Goal: Contribute content: Contribute content

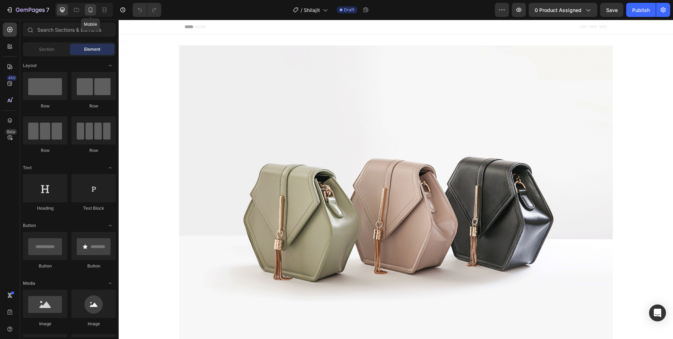
click at [93, 8] on icon at bounding box center [90, 9] width 7 height 7
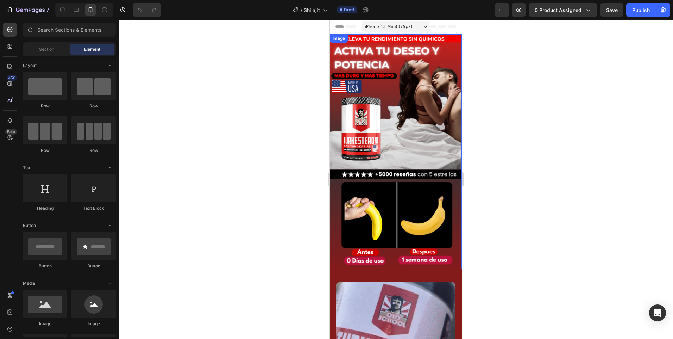
click at [417, 117] on img at bounding box center [396, 151] width 132 height 235
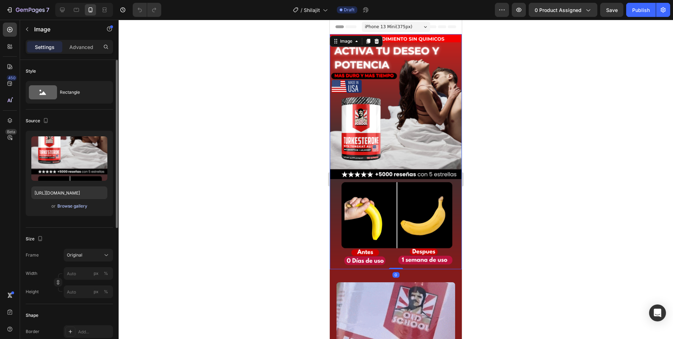
click at [67, 206] on div "Browse gallery" at bounding box center [72, 206] width 30 height 6
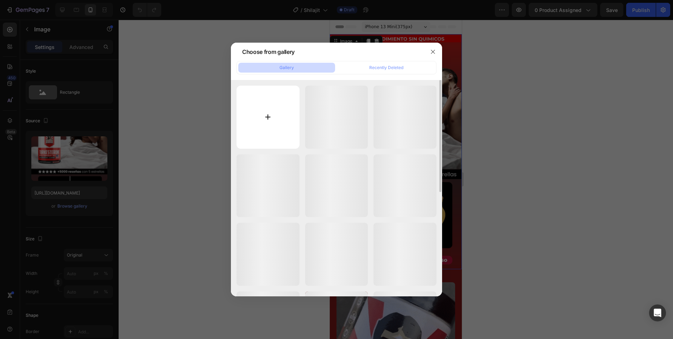
click at [264, 109] on input "file" at bounding box center [267, 117] width 63 height 63
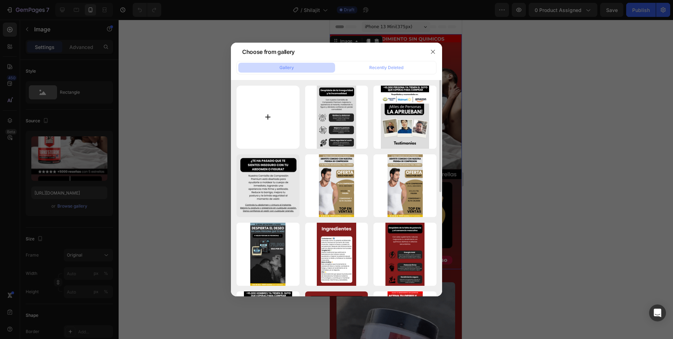
type input "C:\fakepath\Copia de ROMPE TUS LIMITES ALCANZA TU MEJOR VERSION (9).png"
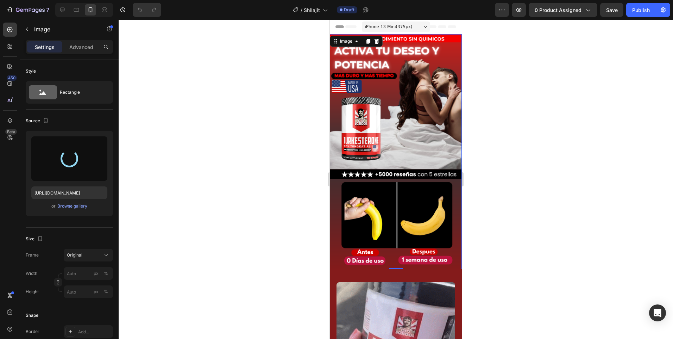
type input "[URL][DOMAIN_NAME]"
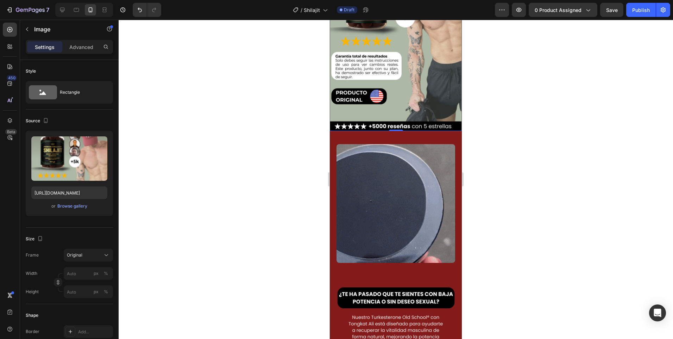
scroll to position [176, 0]
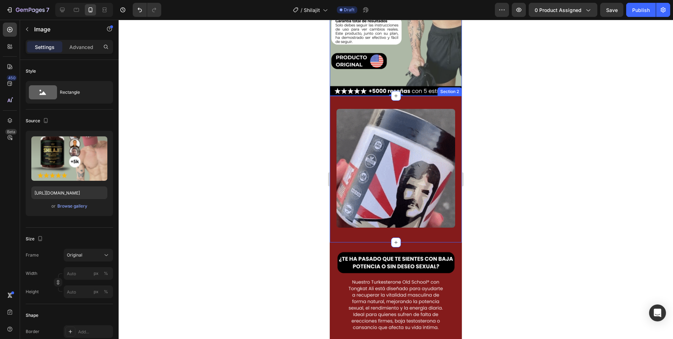
click at [351, 96] on div "Image Section 2" at bounding box center [396, 169] width 132 height 147
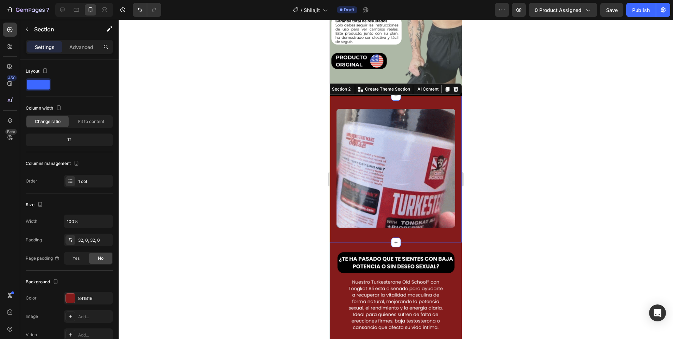
click at [356, 175] on img at bounding box center [395, 168] width 119 height 119
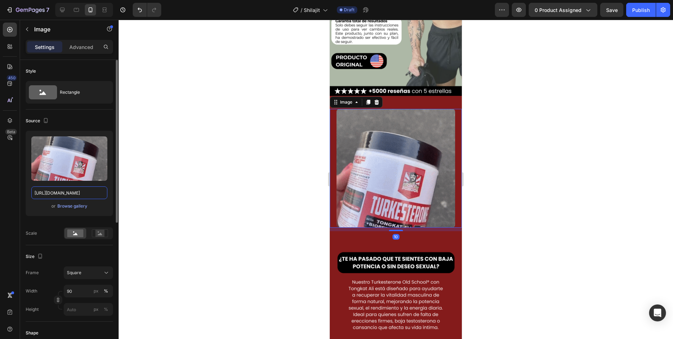
click at [57, 192] on input "[URL][DOMAIN_NAME]" at bounding box center [69, 192] width 76 height 13
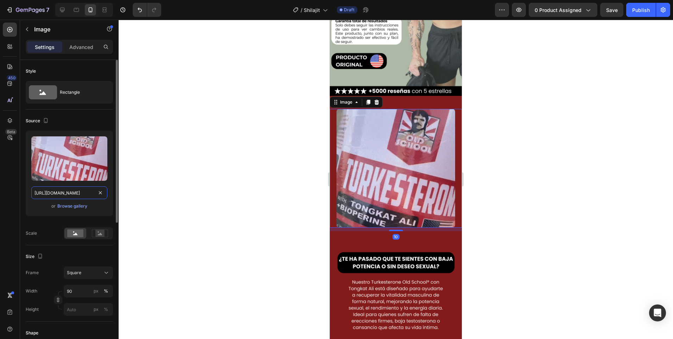
paste input "[DOMAIN_NAME][URL]"
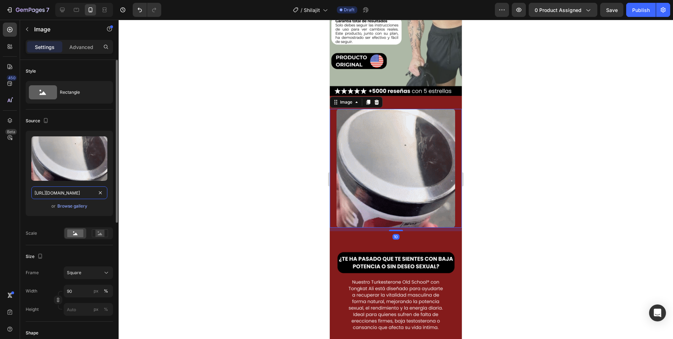
scroll to position [0, 367]
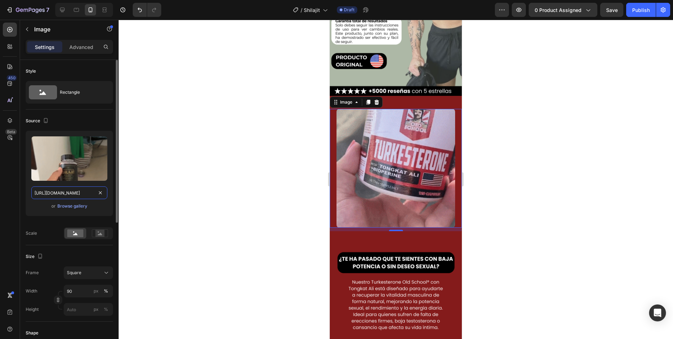
type input "[URL][DOMAIN_NAME]"
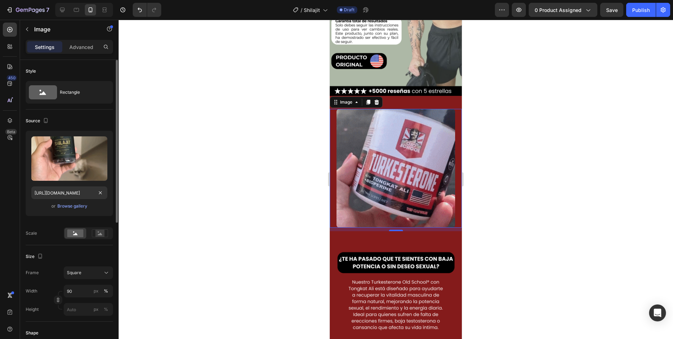
click at [54, 210] on div "Upload Image [URL][DOMAIN_NAME] or Browse gallery" at bounding box center [69, 173] width 87 height 85
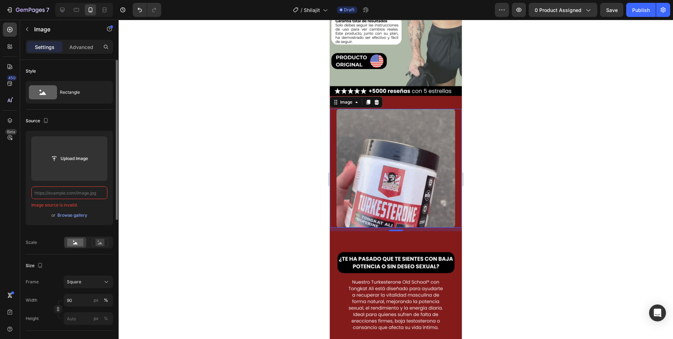
scroll to position [0, 0]
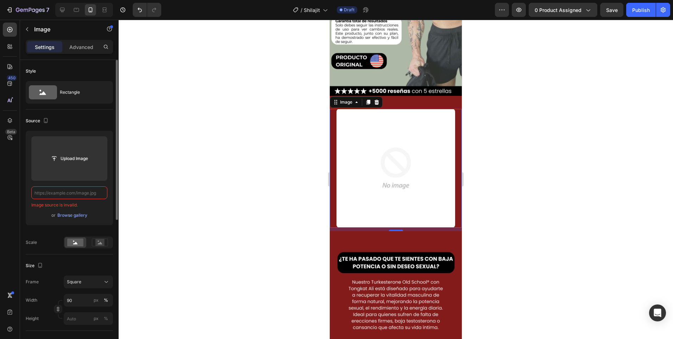
click at [85, 194] on input "text" at bounding box center [69, 192] width 76 height 13
paste input "[URL][DOMAIN_NAME]"
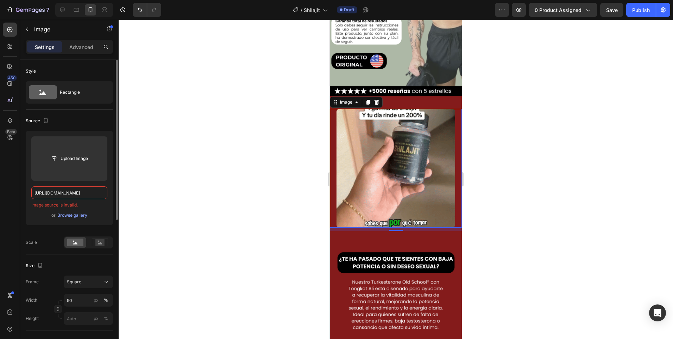
scroll to position [0, 367]
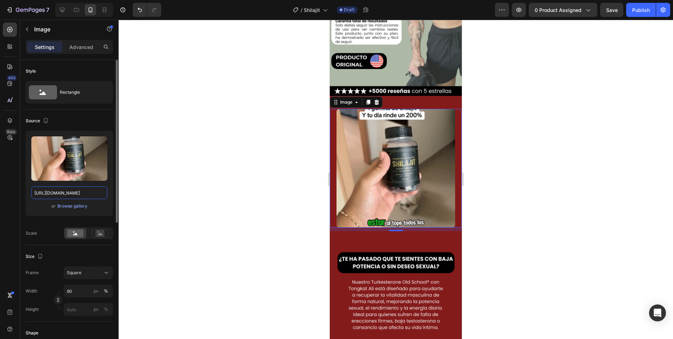
type input "[URL][DOMAIN_NAME]"
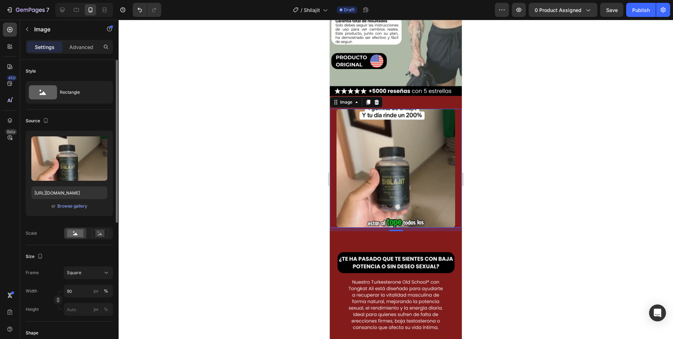
click at [105, 212] on div "Upload Image [URL][DOMAIN_NAME] or Browse gallery" at bounding box center [69, 173] width 87 height 85
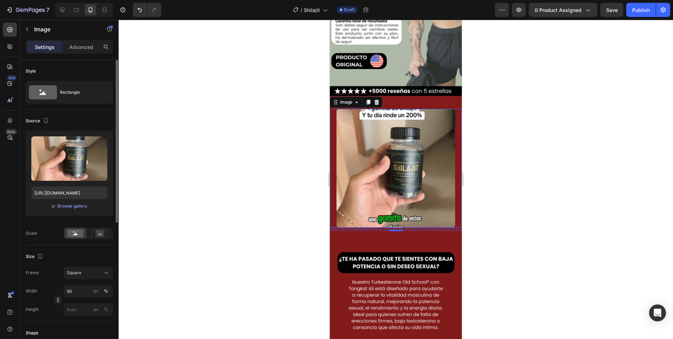
scroll to position [0, 0]
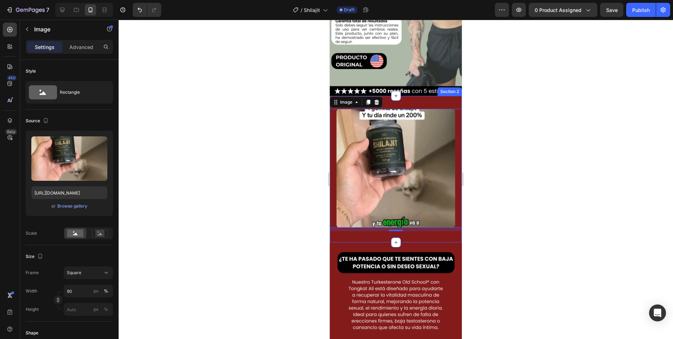
click at [446, 96] on div "Image 10 Section 2" at bounding box center [396, 169] width 132 height 147
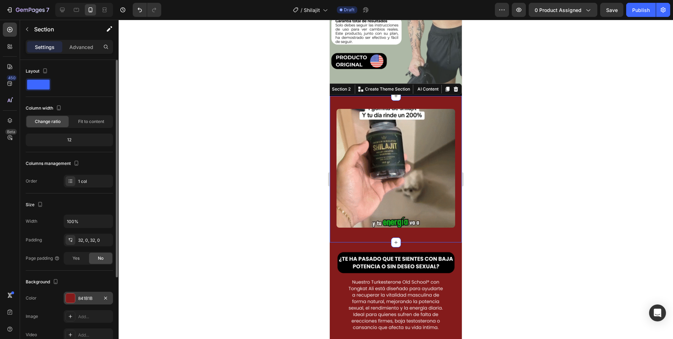
click at [73, 301] on div at bounding box center [70, 297] width 9 height 9
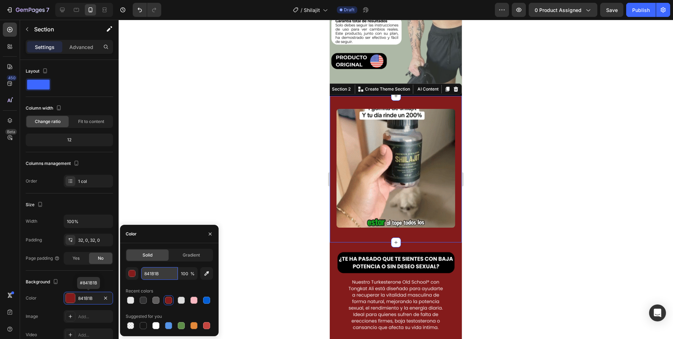
click at [153, 271] on input "841B1B" at bounding box center [159, 273] width 37 height 13
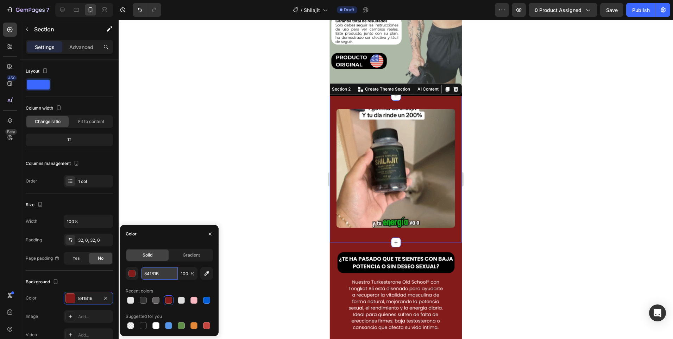
paste input "#adb8a6"
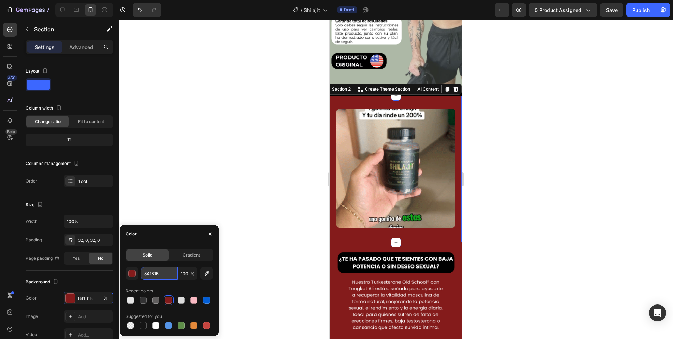
type input "#adb8a6"
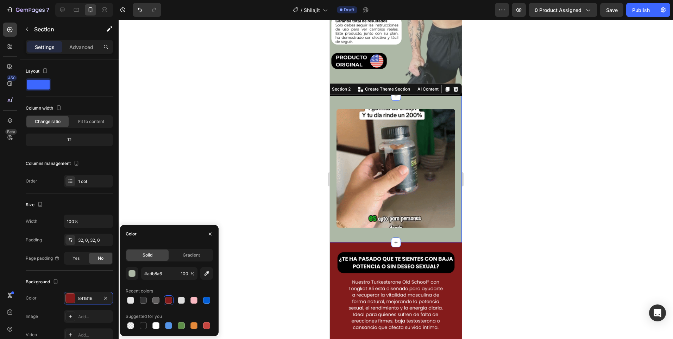
click at [250, 262] on div at bounding box center [396, 179] width 554 height 319
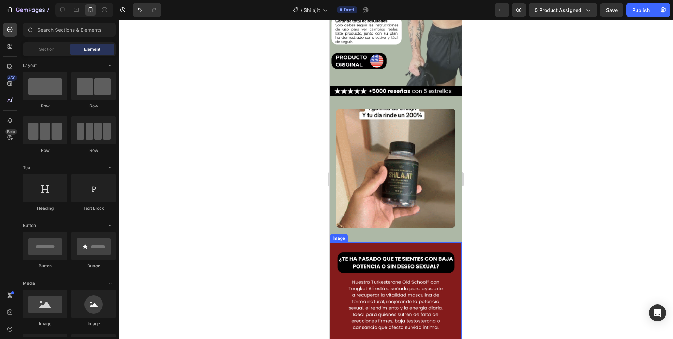
click at [380, 262] on img at bounding box center [396, 308] width 132 height 132
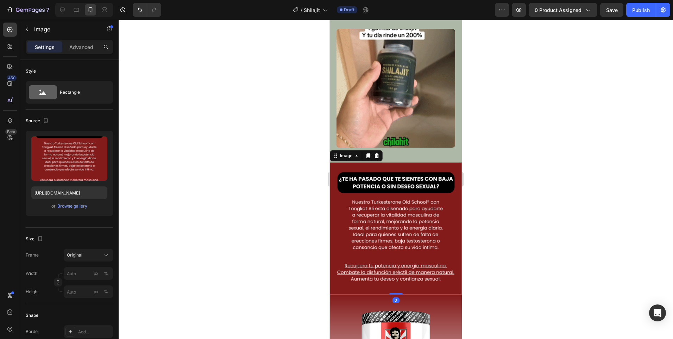
scroll to position [282, 0]
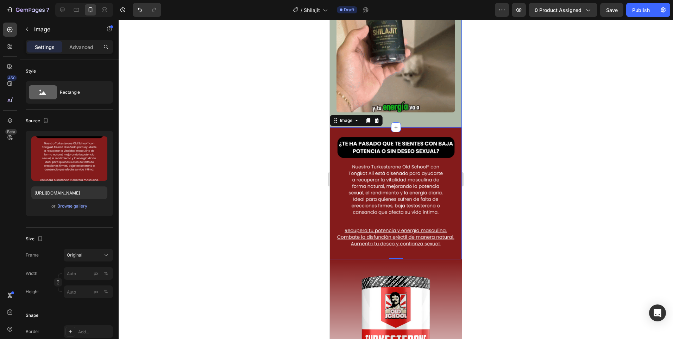
click at [414, 115] on div "Image Section 2" at bounding box center [396, 54] width 132 height 147
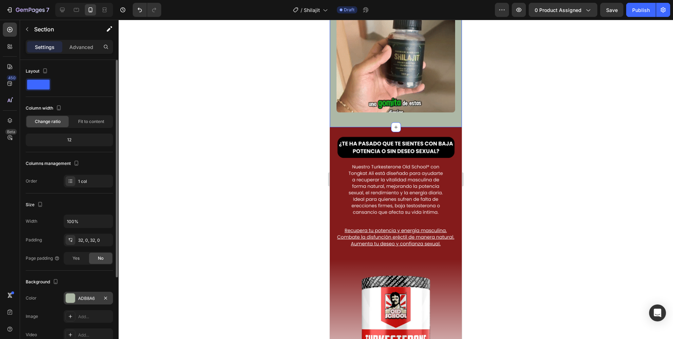
click at [81, 293] on div "ADB8A6" at bounding box center [88, 297] width 49 height 13
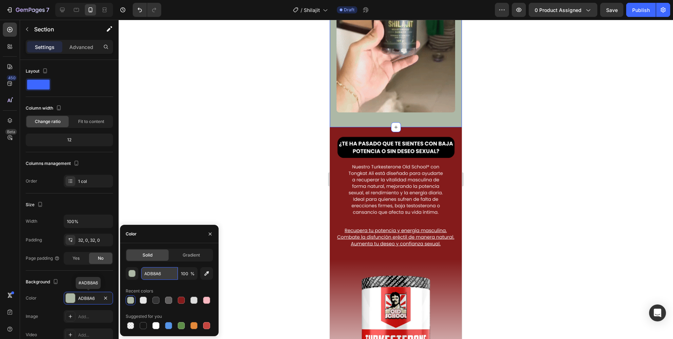
click at [160, 272] on input "ADB8A6" at bounding box center [159, 273] width 37 height 13
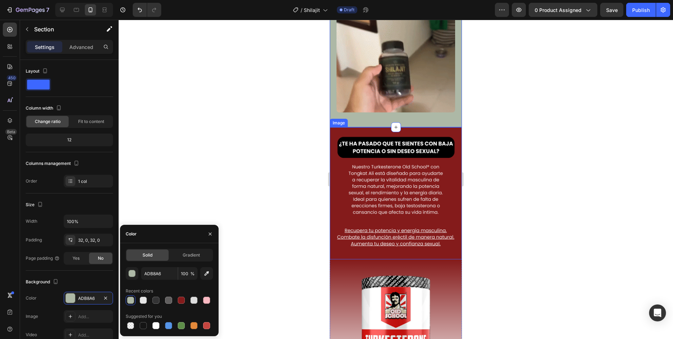
click at [344, 179] on img at bounding box center [396, 193] width 132 height 132
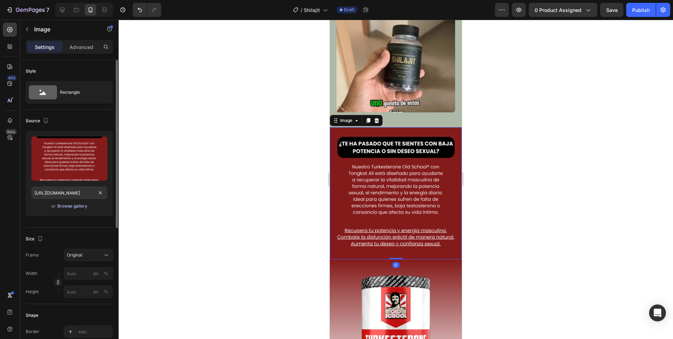
click at [76, 206] on div "Browse gallery" at bounding box center [72, 206] width 30 height 6
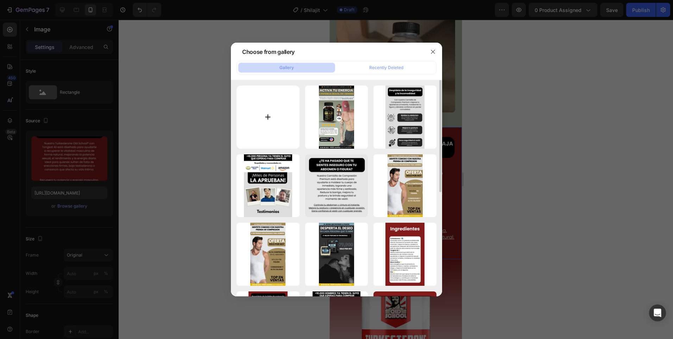
click at [256, 128] on input "file" at bounding box center [267, 117] width 63 height 63
type input "C:\fakepath\¡PIEL HIDRATADA Y SUAVE DE FORMA NATURAL! (3).png"
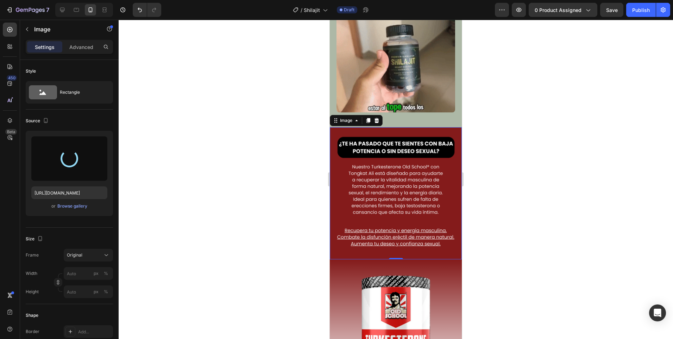
type input "[URL][DOMAIN_NAME]"
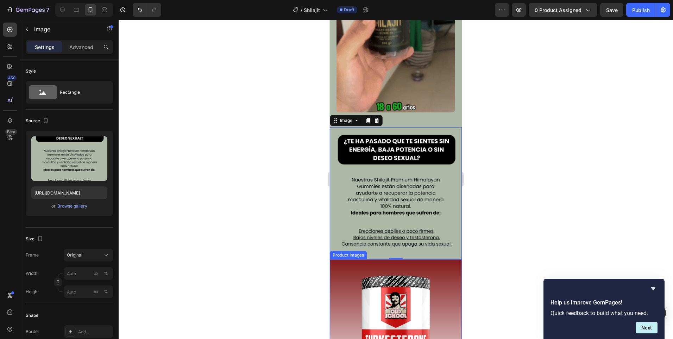
click at [399, 285] on img at bounding box center [396, 325] width 132 height 132
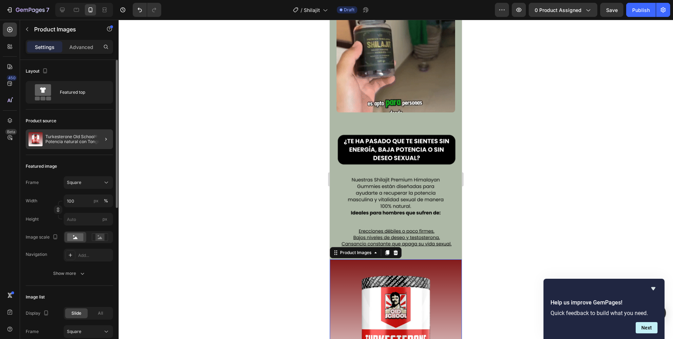
click at [94, 138] on div at bounding box center [103, 139] width 20 height 20
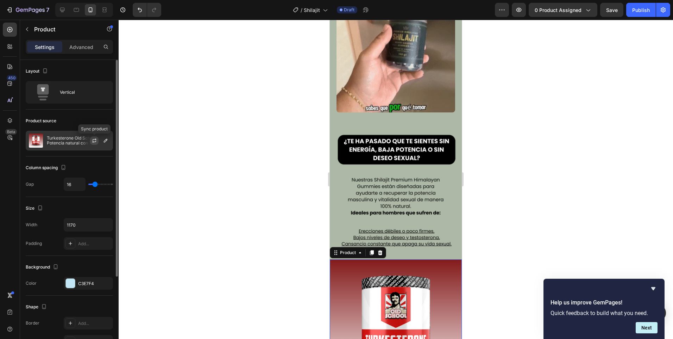
click at [95, 142] on icon "button" at bounding box center [94, 141] width 6 height 6
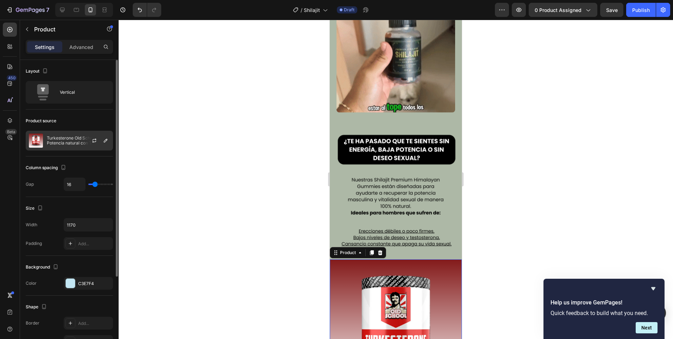
click at [66, 139] on p "Turkesterone Old School® – Potencia natural con Tongkat Ali" at bounding box center [78, 140] width 63 height 10
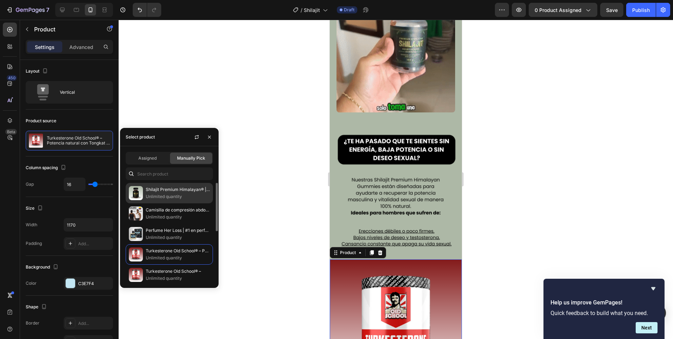
click at [133, 188] on img at bounding box center [136, 193] width 14 height 14
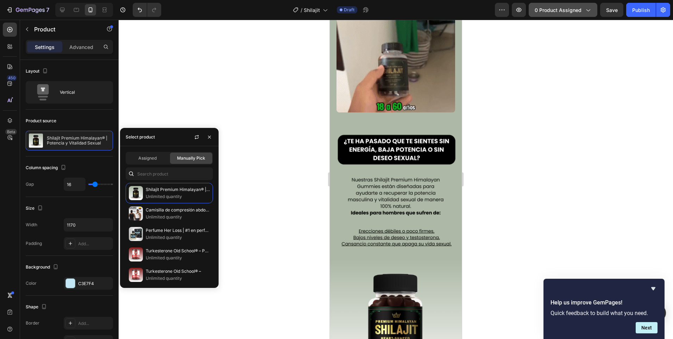
click at [564, 10] on span "0 product assigned" at bounding box center [558, 9] width 47 height 7
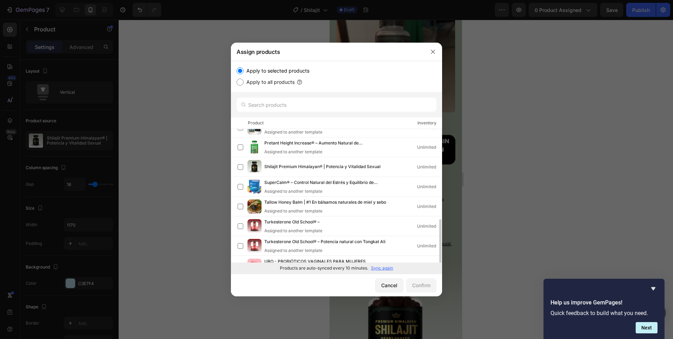
scroll to position [103, 0]
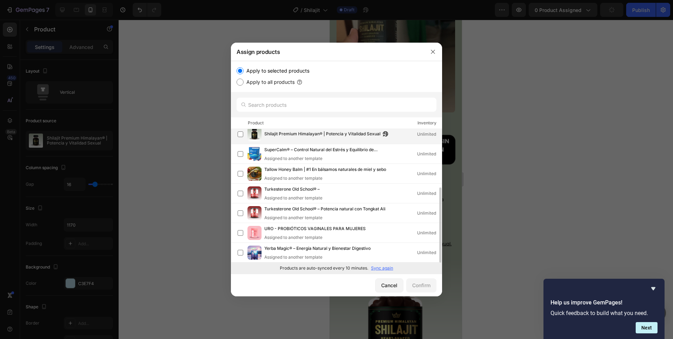
click at [310, 135] on span "Shilajit Premium Himalayan® | Potencia y Vitalidad Sexual" at bounding box center [322, 134] width 116 height 8
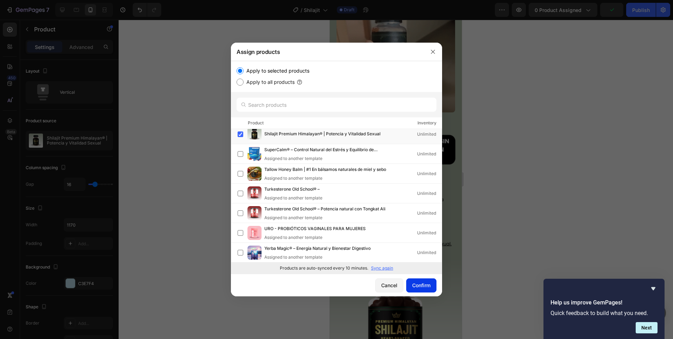
click at [422, 282] on div "Confirm" at bounding box center [421, 284] width 18 height 7
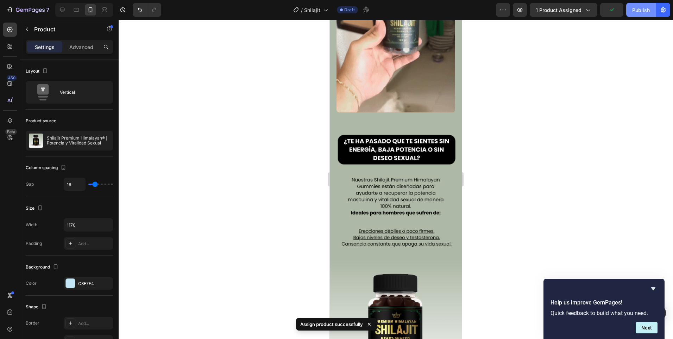
click at [645, 8] on div "Publish" at bounding box center [641, 9] width 18 height 7
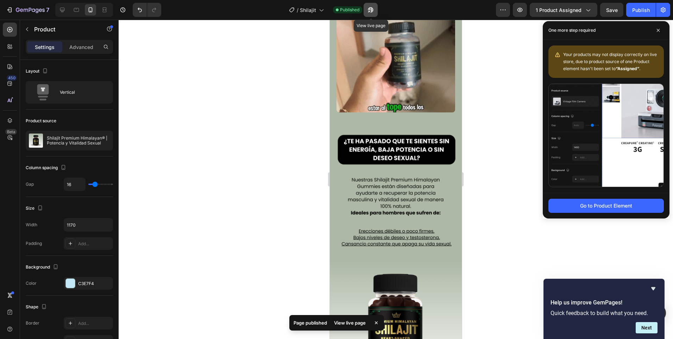
click at [371, 10] on icon "button" at bounding box center [370, 9] width 7 height 7
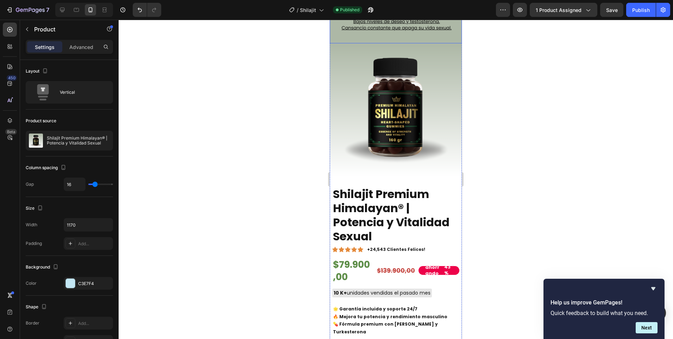
scroll to position [598, 0]
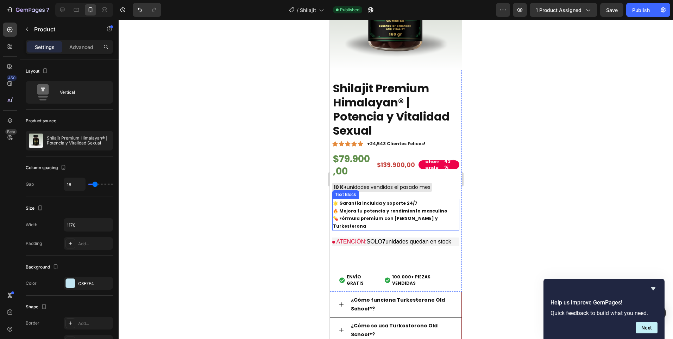
click at [390, 208] on strong "🔥 Mejora tu potencia y rendimiento masculino" at bounding box center [390, 211] width 114 height 6
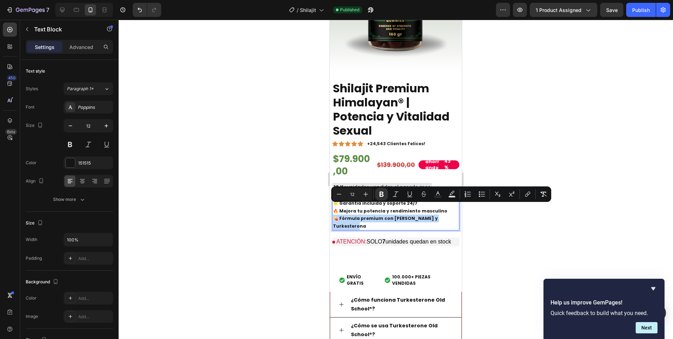
drag, startPoint x: 450, startPoint y: 205, endPoint x: 336, endPoint y: 207, distance: 114.4
click at [336, 207] on p "🌟 Garantía incluida y soporte 24/7 🔥 Mejora tu potencia y rendimiento masculino…" at bounding box center [396, 214] width 126 height 30
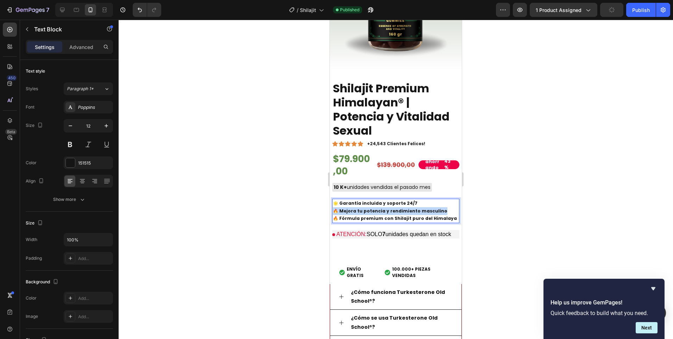
drag, startPoint x: 438, startPoint y: 198, endPoint x: 335, endPoint y: 201, distance: 103.5
click at [335, 201] on p "🌟 Garantía incluida y soporte 24/7 🔥 Mejora tu potencia y rendimiento masculino…" at bounding box center [396, 210] width 126 height 23
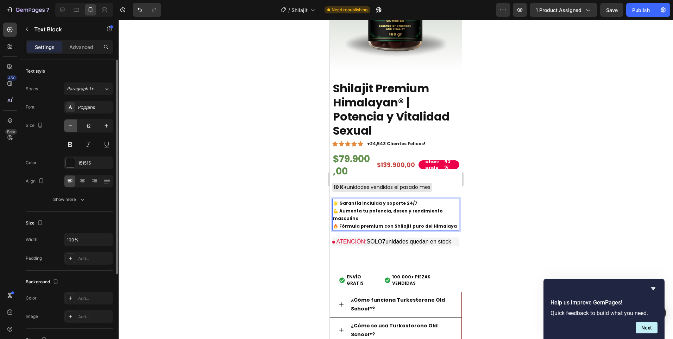
click at [74, 127] on button "button" at bounding box center [70, 125] width 13 height 13
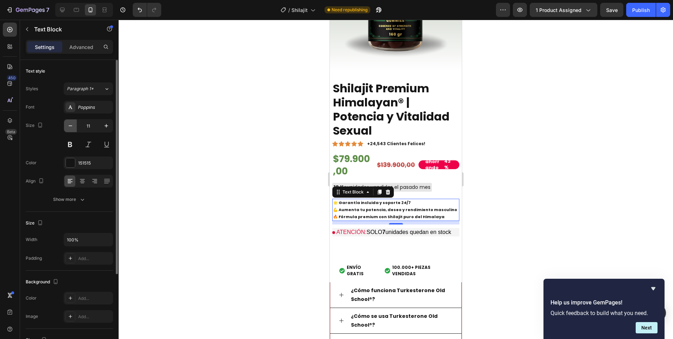
click at [74, 127] on button "button" at bounding box center [70, 125] width 13 height 13
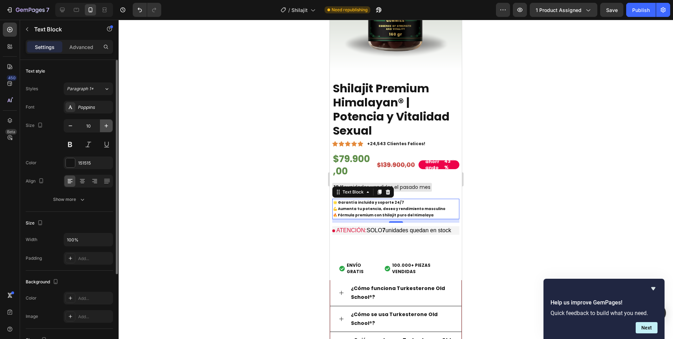
click at [106, 127] on icon "button" at bounding box center [106, 125] width 7 height 7
type input "11"
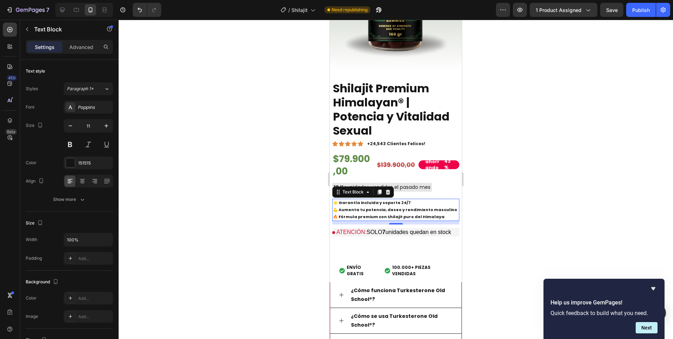
click at [236, 155] on div at bounding box center [396, 179] width 554 height 319
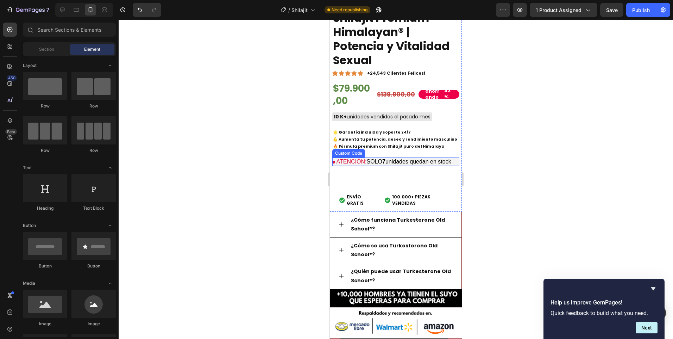
scroll to position [704, 0]
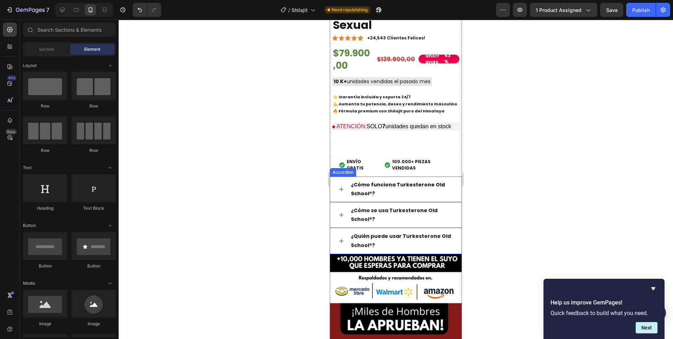
click at [375, 181] on strong "¿Cómo funciona Turkesterone Old School®?" at bounding box center [398, 189] width 94 height 16
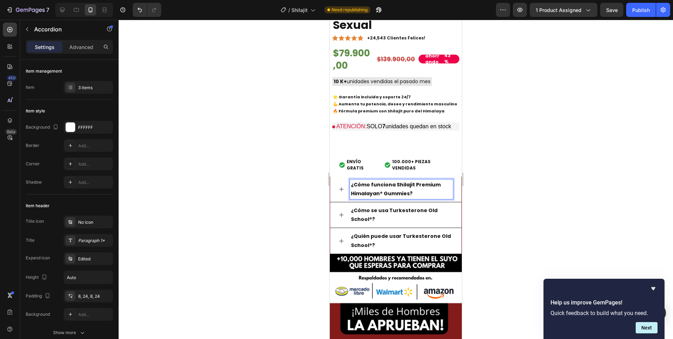
click at [341, 186] on icon at bounding box center [342, 189] width 6 height 6
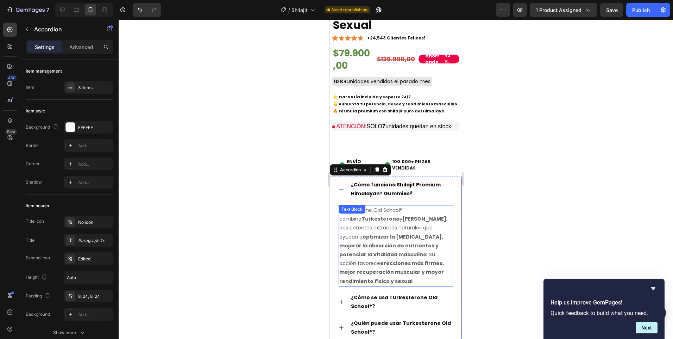
click at [346, 228] on p "Turkesterone Old School® combina Turkesterona y Tongkat Ali , dos potentes extr…" at bounding box center [395, 246] width 113 height 80
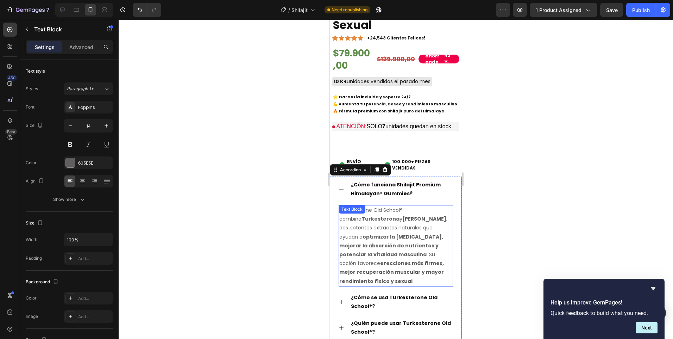
click at [346, 228] on p "Turkesterone Old School® combina Turkesterona y Tongkat Ali , dos potentes extr…" at bounding box center [395, 246] width 113 height 80
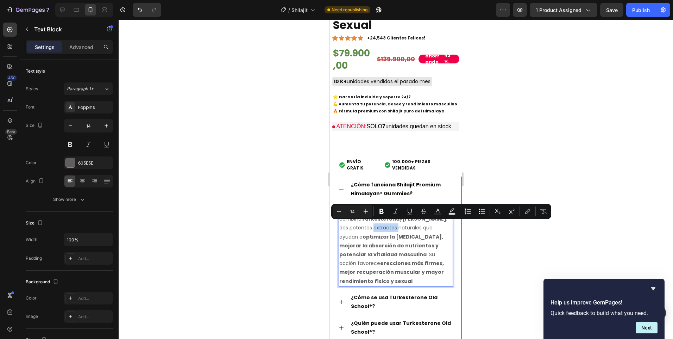
click at [346, 228] on p "Turkesterone Old School® combina Turkesterona y Tongkat Ali , dos potentes extr…" at bounding box center [395, 246] width 113 height 80
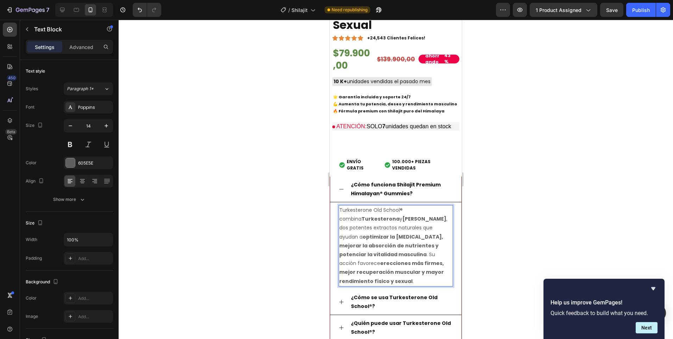
click at [349, 225] on p "Turkesterone Old School® combina Turkesterona y Tongkat Ali , dos potentes extr…" at bounding box center [395, 246] width 113 height 80
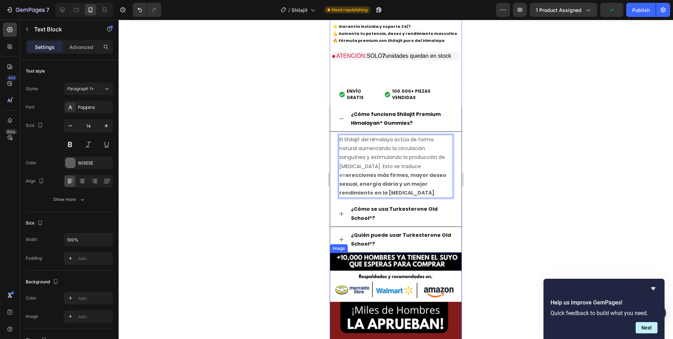
scroll to position [809, 0]
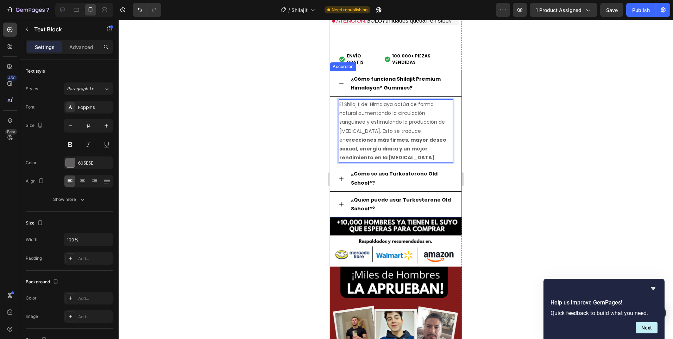
click at [374, 171] on strong "¿Cómo se usa Turkesterone Old School®?" at bounding box center [394, 178] width 87 height 16
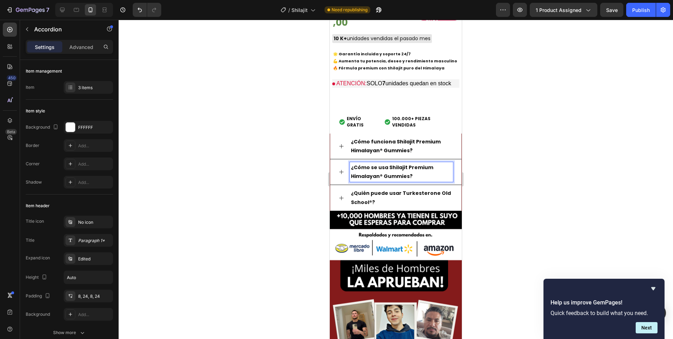
scroll to position [740, 0]
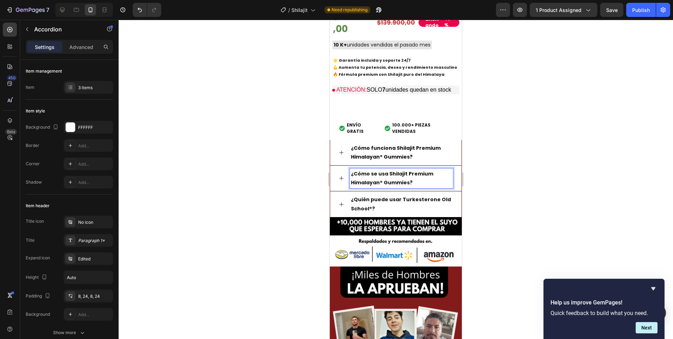
click at [344, 172] on div "¿Cómo se usa Shilajit Premium Himalayan® Gummies?" at bounding box center [395, 178] width 131 height 26
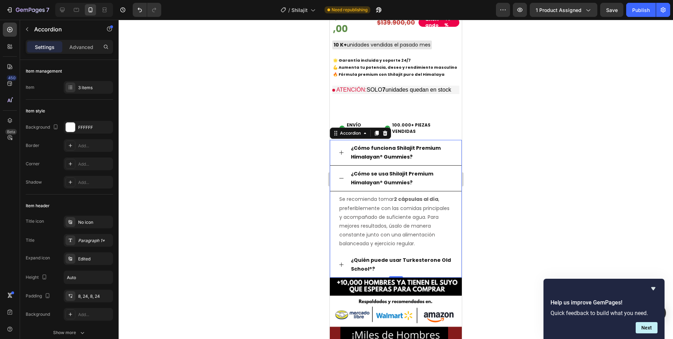
click at [361, 218] on p "Se recomienda tomar 2 cápsulas al día , preferiblemente con las comidas princip…" at bounding box center [395, 221] width 113 height 53
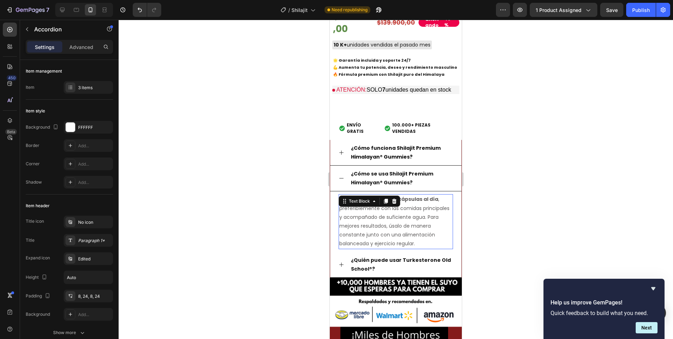
click at [361, 218] on p "Se recomienda tomar 2 cápsulas al día , preferiblemente con las comidas princip…" at bounding box center [395, 221] width 113 height 53
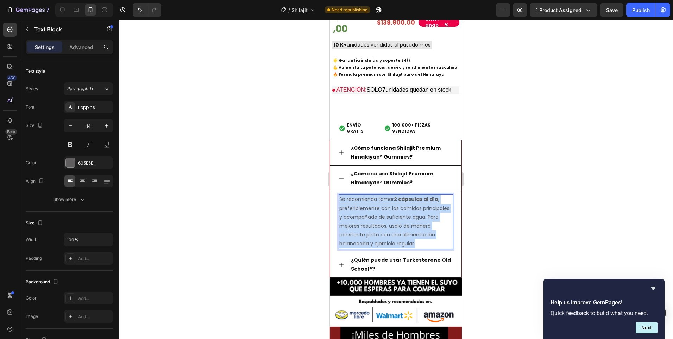
click at [361, 218] on p "Se recomienda tomar 2 cápsulas al día , preferiblemente con las comidas princip…" at bounding box center [395, 221] width 113 height 53
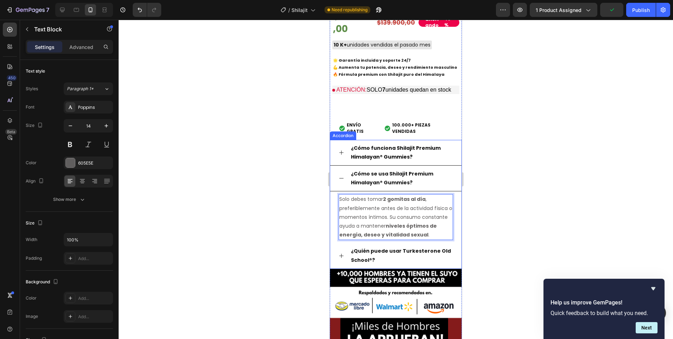
click at [365, 262] on p "¿Quién puede usar Turkesterone Old School®?" at bounding box center [401, 255] width 101 height 18
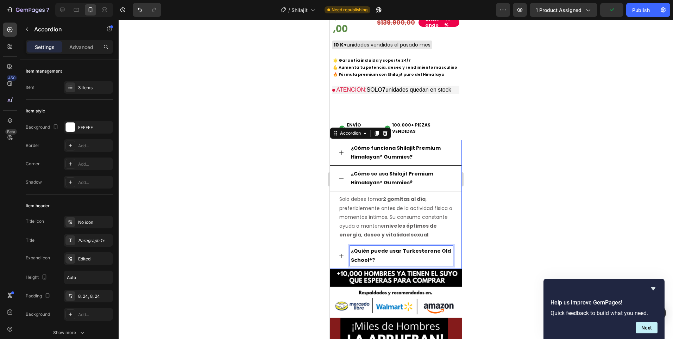
click at [365, 262] on p "¿Quién puede usar Turkesterone Old School®?" at bounding box center [401, 255] width 101 height 18
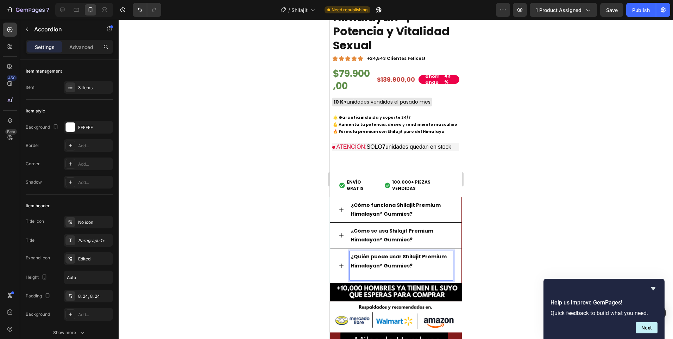
scroll to position [680, 0]
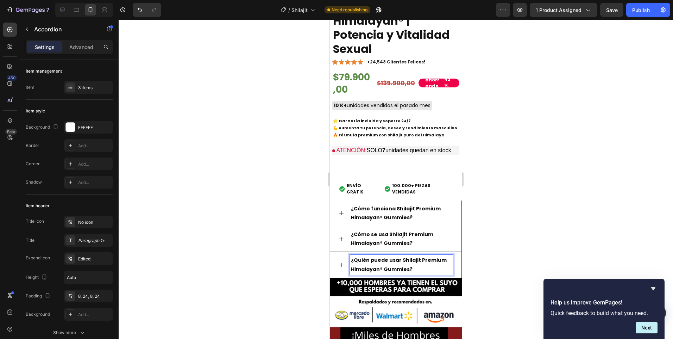
click at [341, 267] on div "¿Quién puede usar Shilajit Premium Himalayan® Gummies?" at bounding box center [395, 265] width 131 height 26
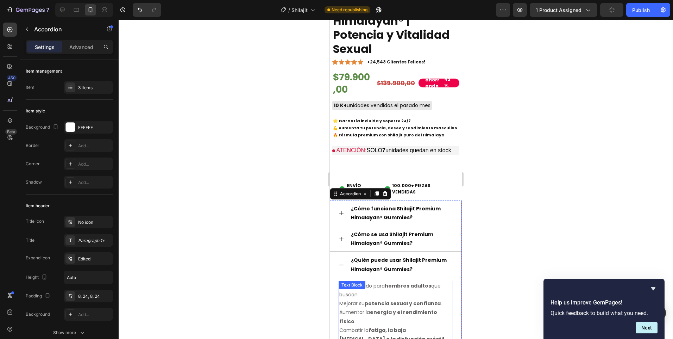
click at [381, 299] on strong "potencia sexual y confianza" at bounding box center [403, 302] width 76 height 7
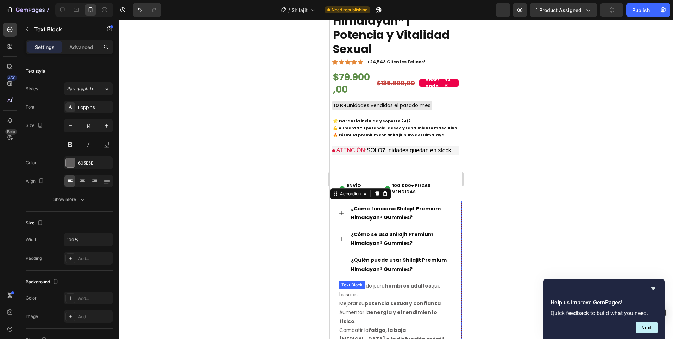
click at [381, 299] on p "Mejorar su potencia sexual y confianza ." at bounding box center [395, 303] width 113 height 9
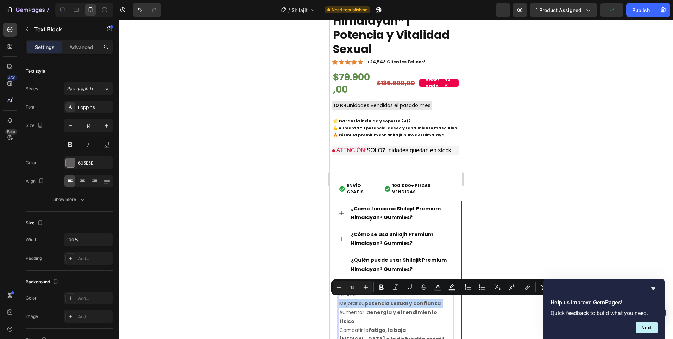
click at [381, 299] on p "Mejorar su potencia sexual y confianza ." at bounding box center [395, 303] width 113 height 9
click at [377, 299] on strong "potencia sexual y confianza" at bounding box center [403, 302] width 76 height 7
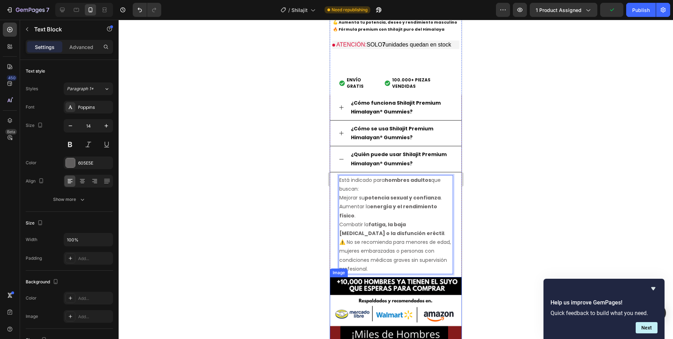
scroll to position [821, 0]
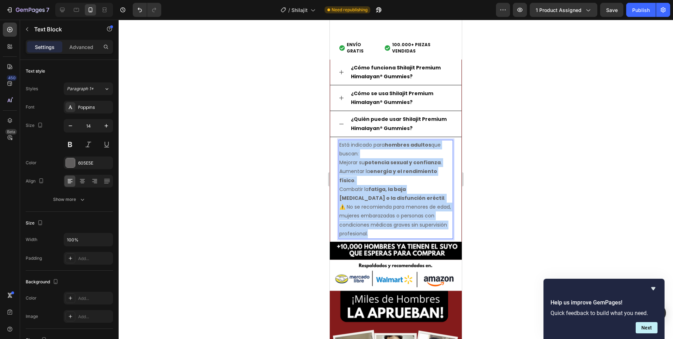
drag, startPoint x: 340, startPoint y: 141, endPoint x: 430, endPoint y: 230, distance: 126.4
click at [430, 230] on div "Está indicado para hombres adultos que buscan: Mejorar su potencia sexual y con…" at bounding box center [396, 189] width 114 height 99
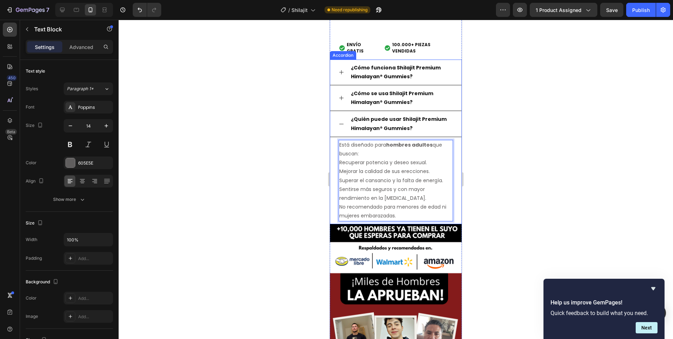
click at [339, 121] on icon at bounding box center [342, 124] width 6 height 6
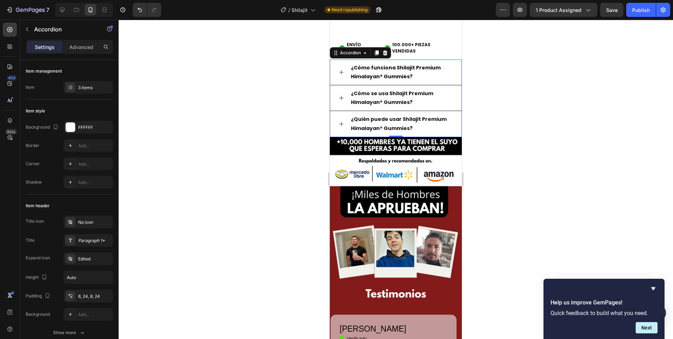
click at [364, 180] on img at bounding box center [396, 223] width 132 height 172
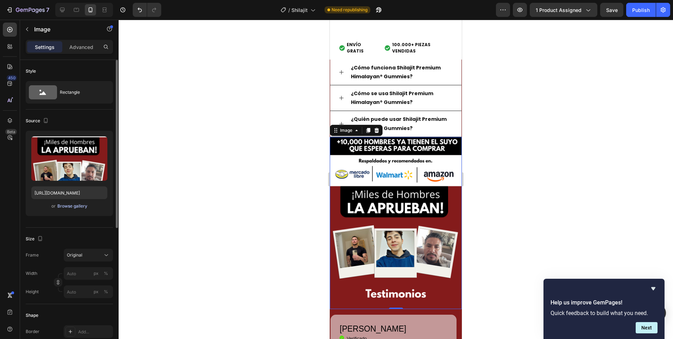
click at [67, 207] on div "Browse gallery" at bounding box center [72, 206] width 30 height 6
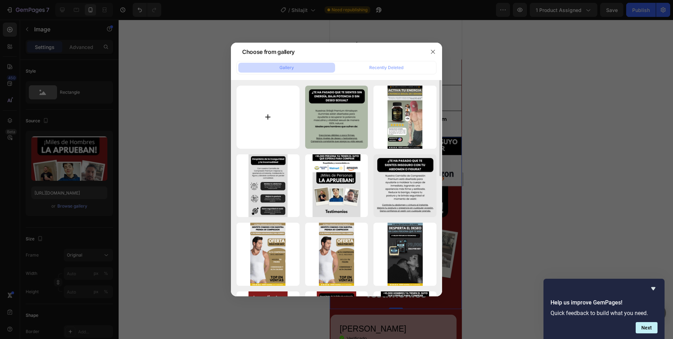
click at [276, 100] on input "file" at bounding box center [267, 117] width 63 height 63
type input "C:\fakepath\Testimonios (6).png"
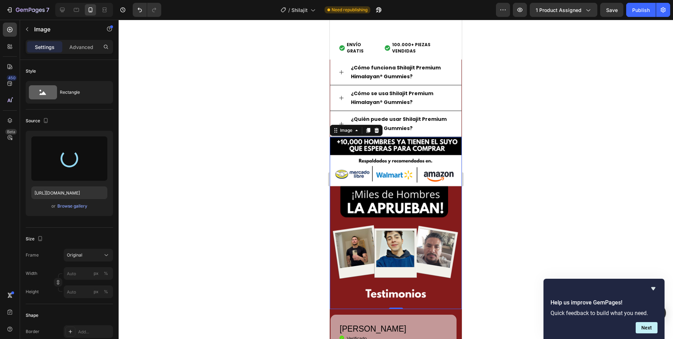
type input "[URL][DOMAIN_NAME]"
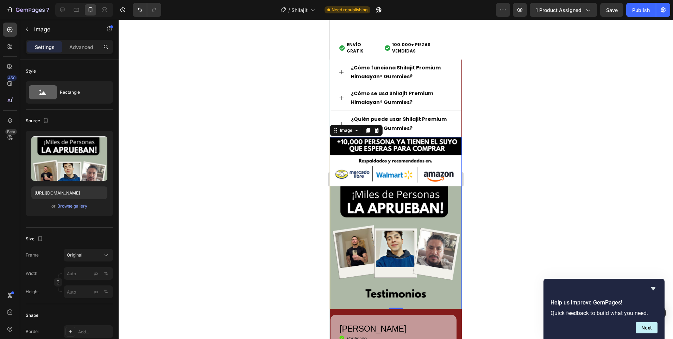
click at [263, 152] on div at bounding box center [396, 179] width 554 height 319
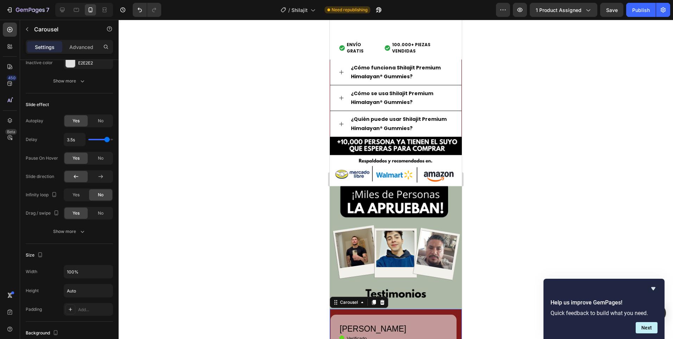
scroll to position [563, 0]
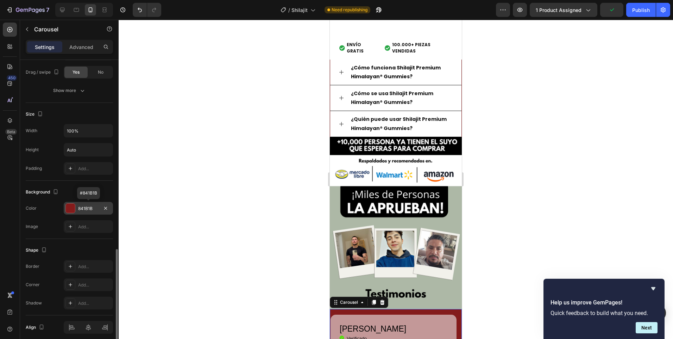
click at [87, 212] on div "841B1B" at bounding box center [88, 208] width 49 height 13
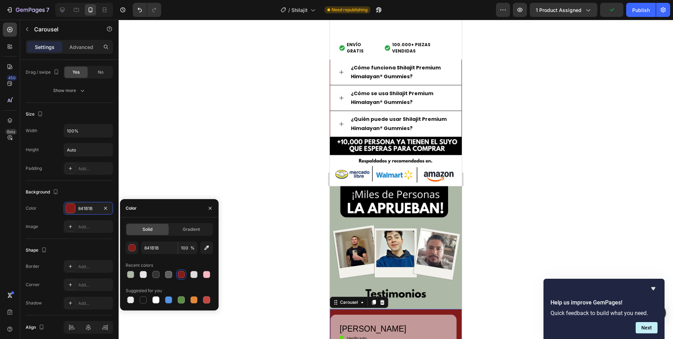
drag, startPoint x: 128, startPoint y: 272, endPoint x: 138, endPoint y: 272, distance: 10.2
click at [128, 272] on div at bounding box center [130, 274] width 7 height 7
type input "ADB8A6"
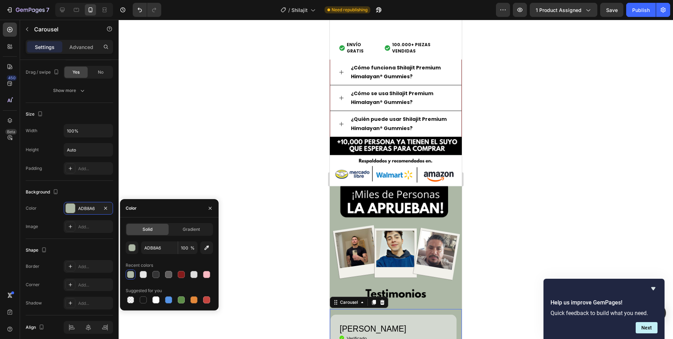
click at [294, 275] on div at bounding box center [396, 179] width 554 height 319
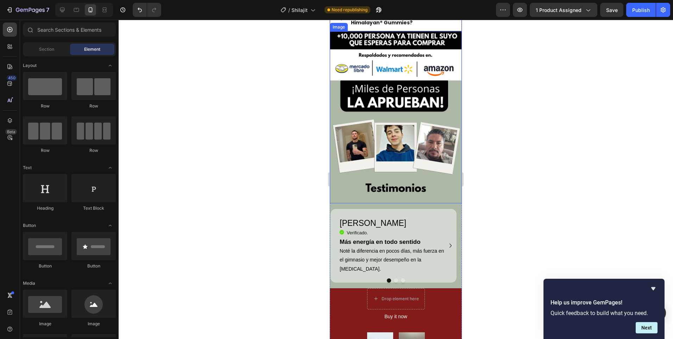
scroll to position [961, 0]
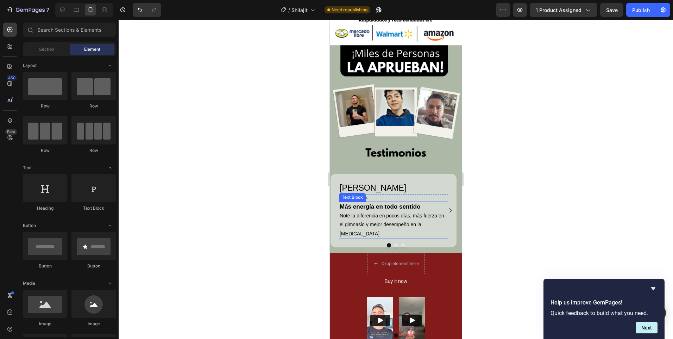
click at [392, 203] on strong "Más energía en todo sentido" at bounding box center [380, 206] width 81 height 7
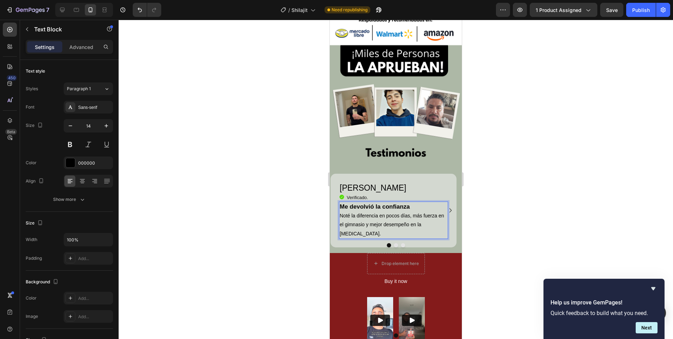
click at [386, 216] on p "Noté la diferencia en pocos días, más fuerza en el gimnasio y mejor desempeño e…" at bounding box center [394, 224] width 108 height 27
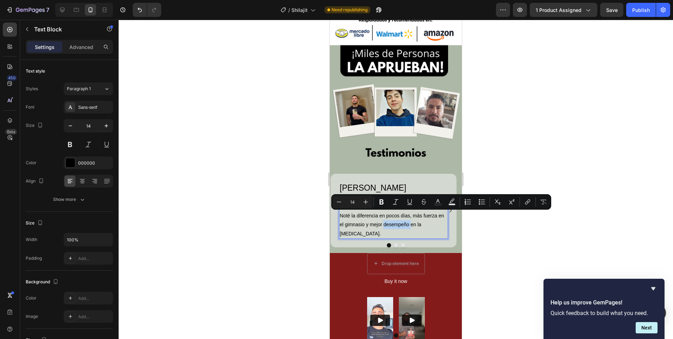
click at [391, 213] on p "Noté la diferencia en pocos días, más fuerza en el gimnasio y mejor desempeño e…" at bounding box center [394, 224] width 108 height 27
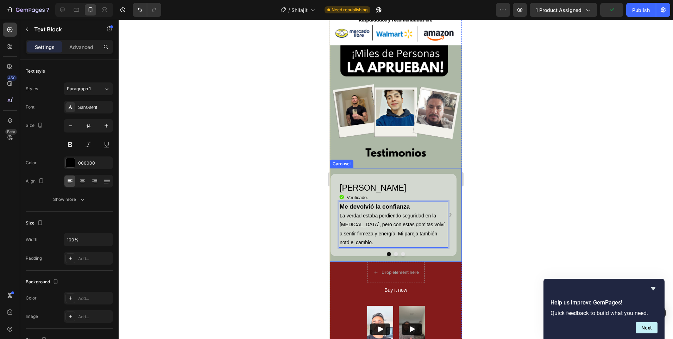
click at [394, 252] on button "Dot" at bounding box center [396, 254] width 4 height 4
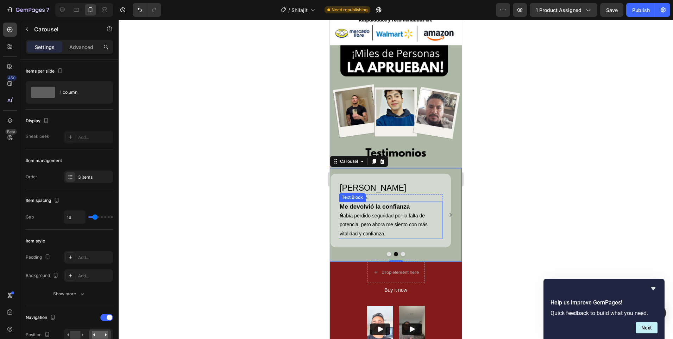
click at [366, 203] on strong "Me devolvió la confianza" at bounding box center [375, 206] width 70 height 7
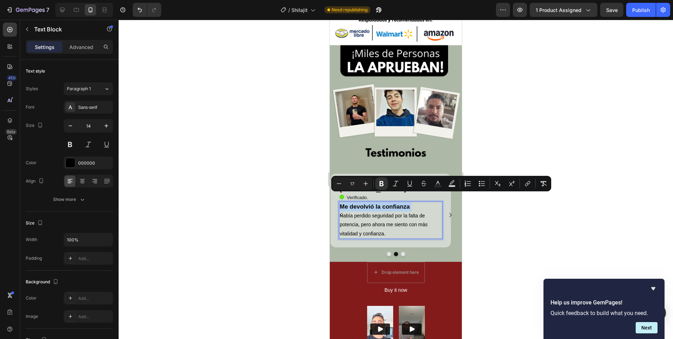
click at [366, 203] on strong "Me devolvió la confianza" at bounding box center [375, 206] width 70 height 7
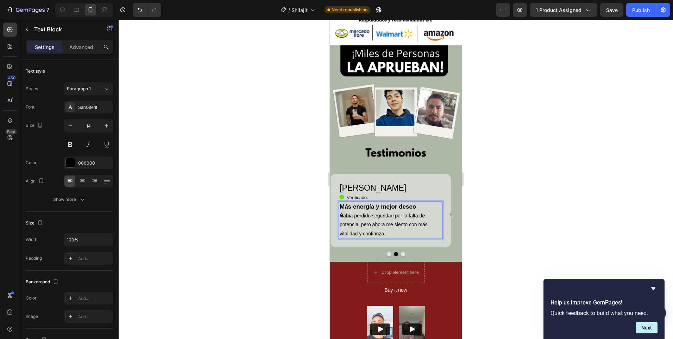
click at [377, 212] on p "Había perdido seguridad por la falta de potencia, pero ahora me siento con más …" at bounding box center [391, 224] width 102 height 27
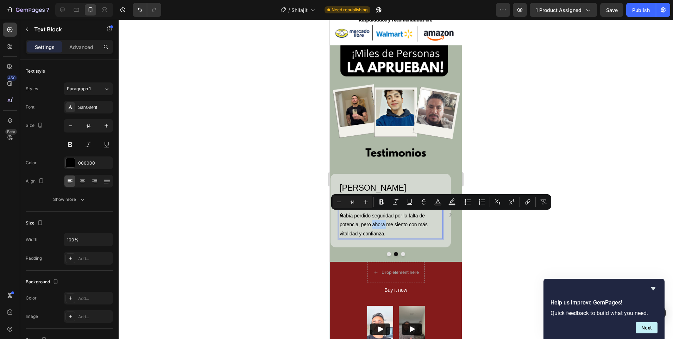
click at [376, 216] on p "Había perdido seguridad por la falta de potencia, pero ahora me siento con más …" at bounding box center [391, 224] width 102 height 27
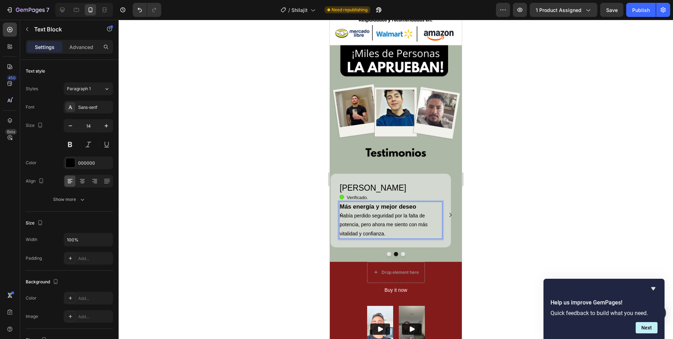
click at [376, 216] on p "Había perdido seguridad por la falta de potencia, pero ahora me siento con más …" at bounding box center [391, 224] width 102 height 27
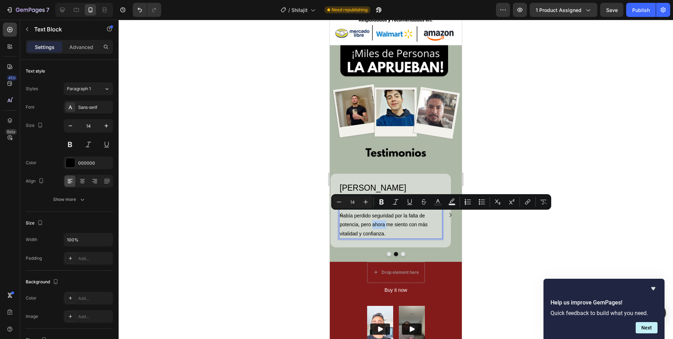
click at [376, 216] on p "Había perdido seguridad por la falta de potencia, pero ahora me siento con más …" at bounding box center [391, 224] width 102 height 27
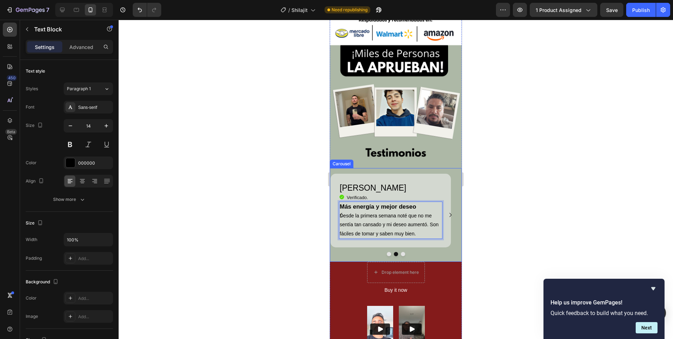
click at [402, 252] on button "Dot" at bounding box center [403, 254] width 4 height 4
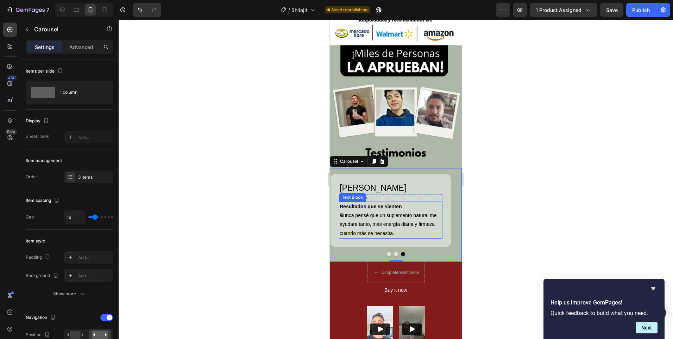
click at [365, 202] on p "Resultados que se sienten" at bounding box center [391, 206] width 102 height 9
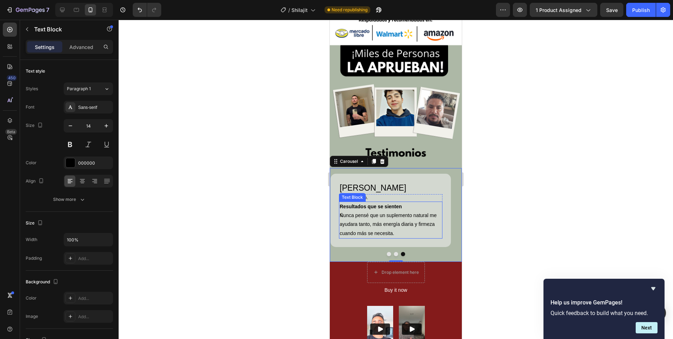
click at [365, 202] on p "Resultados que se sienten" at bounding box center [391, 206] width 102 height 9
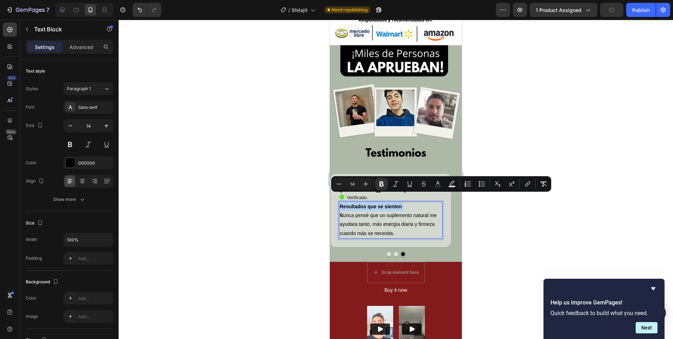
click at [365, 202] on p "Resultados que se sienten" at bounding box center [391, 206] width 102 height 9
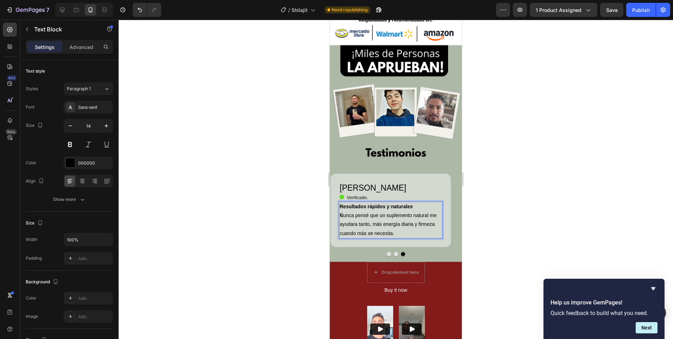
click at [391, 218] on p "Nunca pensé que un suplemento natural me ayudara tanto, más energía diaria y fi…" at bounding box center [391, 224] width 102 height 27
click at [491, 228] on div at bounding box center [396, 179] width 554 height 319
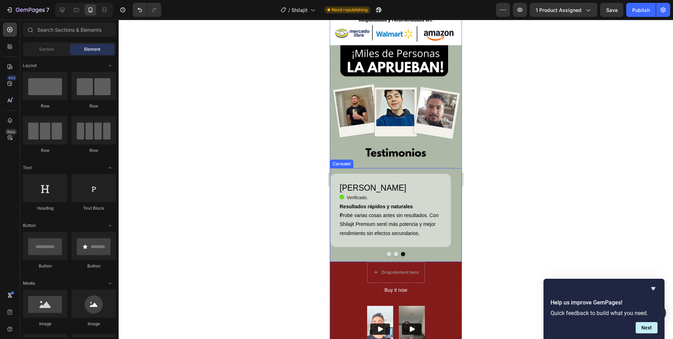
click at [387, 252] on button "Dot" at bounding box center [389, 254] width 4 height 4
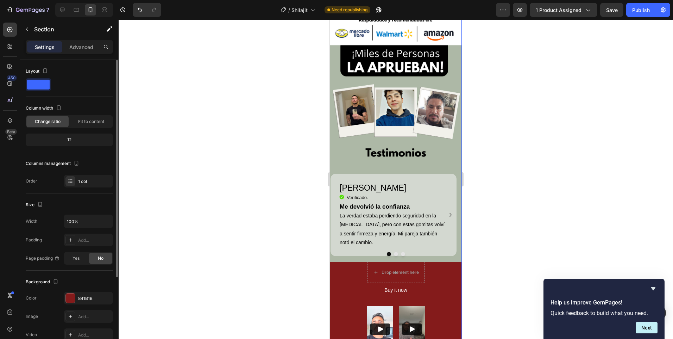
scroll to position [70, 0]
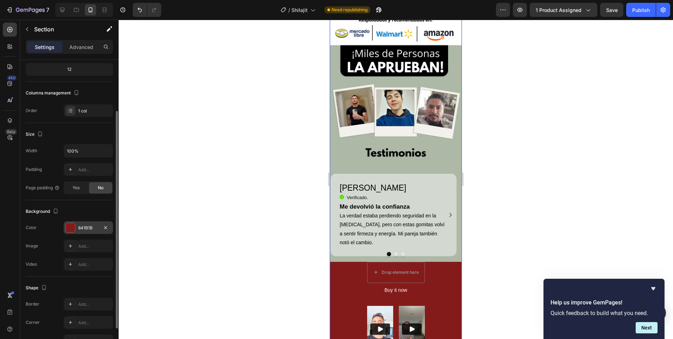
click at [89, 223] on div "841B1B" at bounding box center [88, 227] width 49 height 13
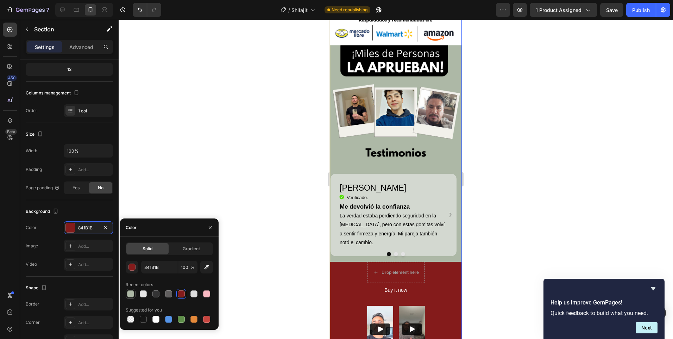
click at [132, 295] on div at bounding box center [130, 293] width 7 height 7
type input "ADB8A6"
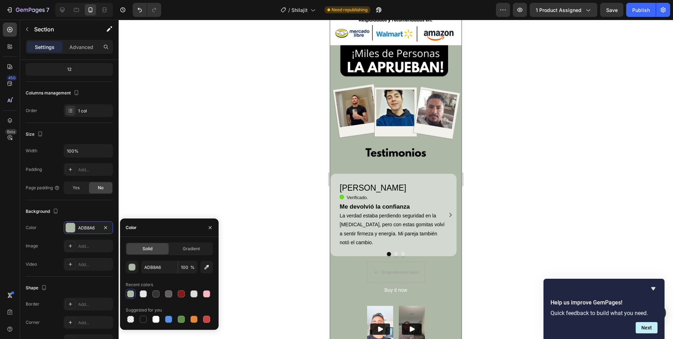
click at [258, 274] on div at bounding box center [396, 179] width 554 height 319
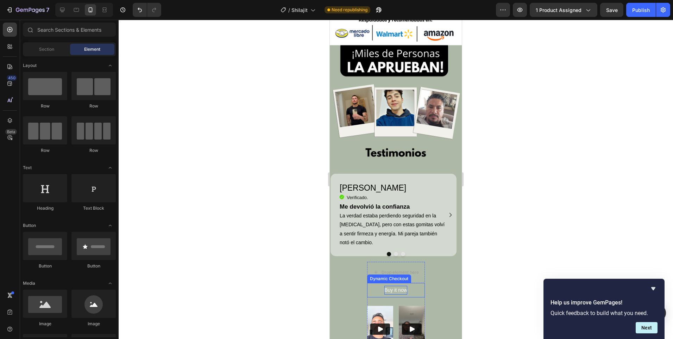
scroll to position [1032, 0]
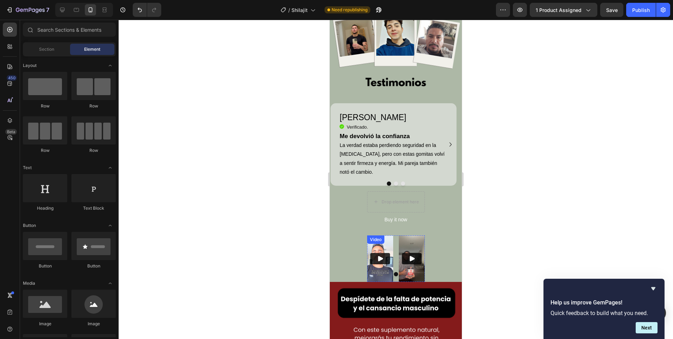
click at [373, 235] on div "Video" at bounding box center [380, 258] width 26 height 46
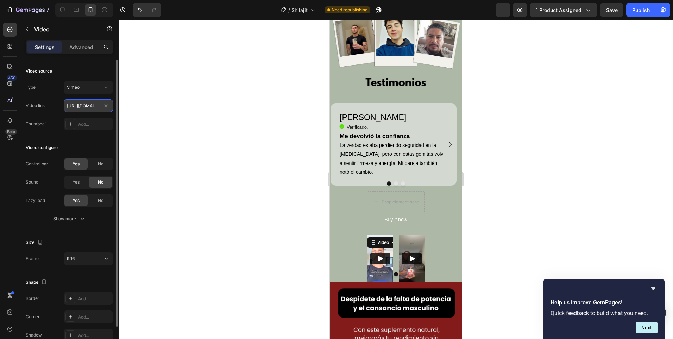
click at [78, 106] on input "[URL][DOMAIN_NAME]" at bounding box center [88, 105] width 49 height 13
paste input "226405"
type input "[URL][DOMAIN_NAME]"
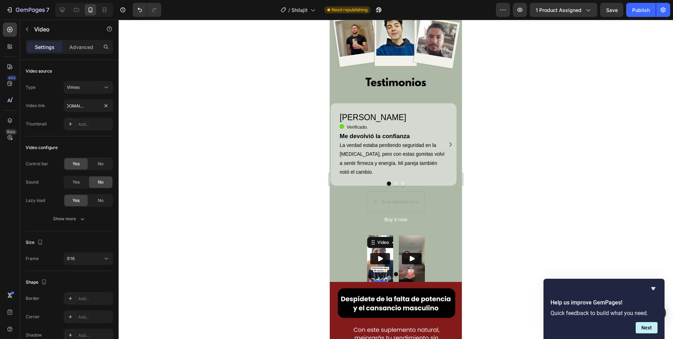
click at [245, 178] on div at bounding box center [396, 179] width 554 height 319
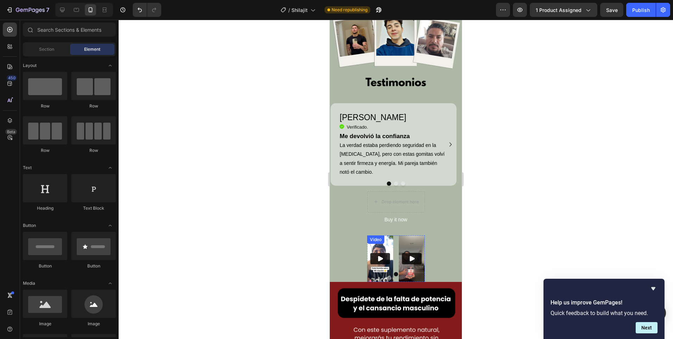
click at [385, 235] on div "Video" at bounding box center [380, 258] width 26 height 46
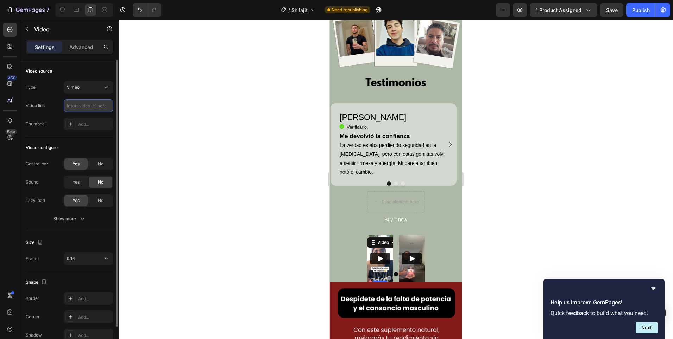
paste input "[URL][DOMAIN_NAME]"
type input "[URL][DOMAIN_NAME]"
click at [305, 247] on div at bounding box center [396, 179] width 554 height 319
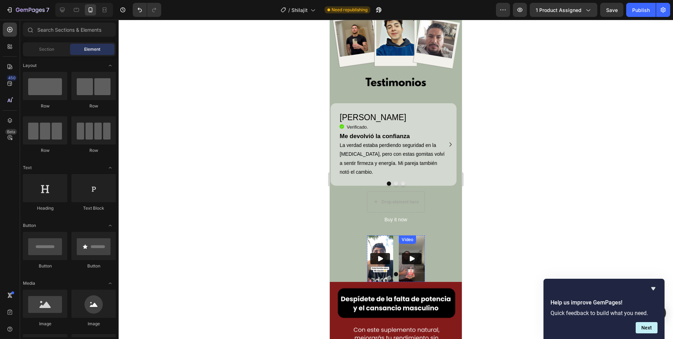
click at [399, 235] on div "Video" at bounding box center [412, 258] width 26 height 46
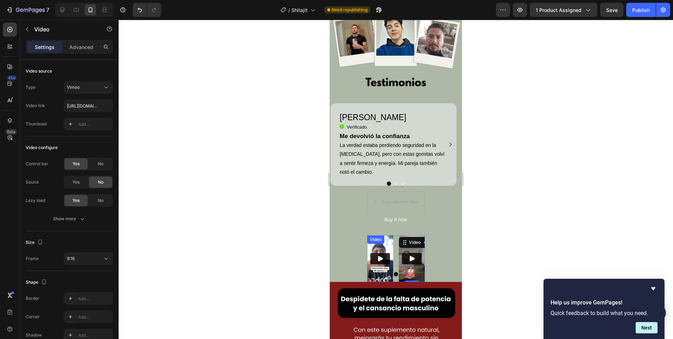
click at [385, 236] on div "Video" at bounding box center [380, 258] width 26 height 46
click at [399, 238] on div "Video" at bounding box center [412, 258] width 26 height 46
click at [399, 260] on img at bounding box center [412, 258] width 26 height 46
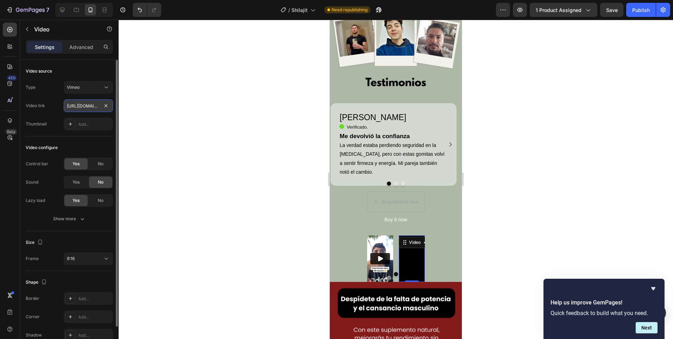
click at [77, 106] on input "[URL][DOMAIN_NAME]" at bounding box center [88, 105] width 49 height 13
paste input "2264031"
type input "[URL][DOMAIN_NAME]"
click at [275, 178] on div at bounding box center [396, 179] width 554 height 319
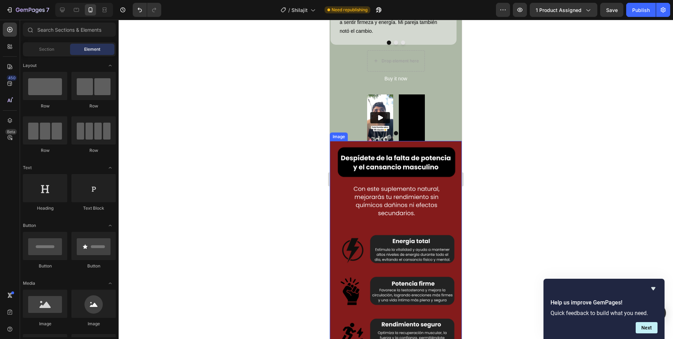
scroll to position [1243, 0]
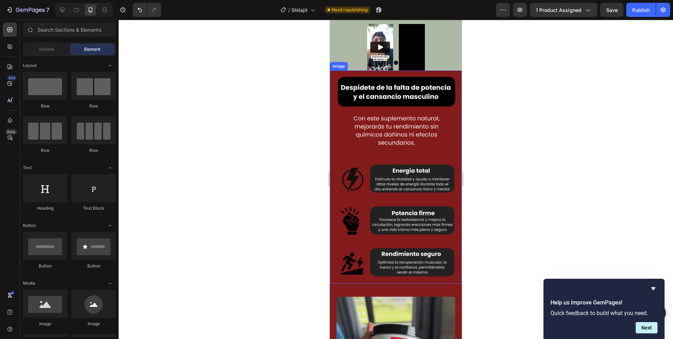
click at [387, 195] on img at bounding box center [396, 176] width 132 height 213
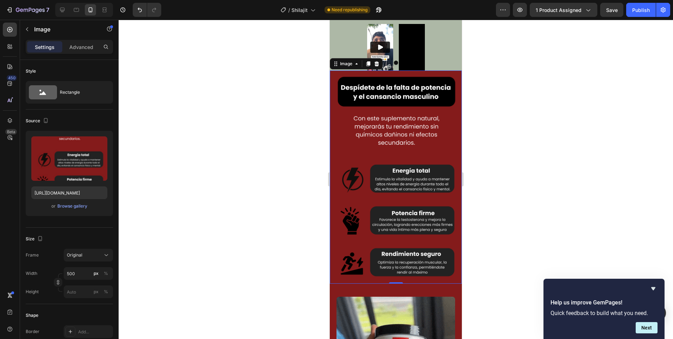
click at [387, 183] on img at bounding box center [396, 176] width 132 height 213
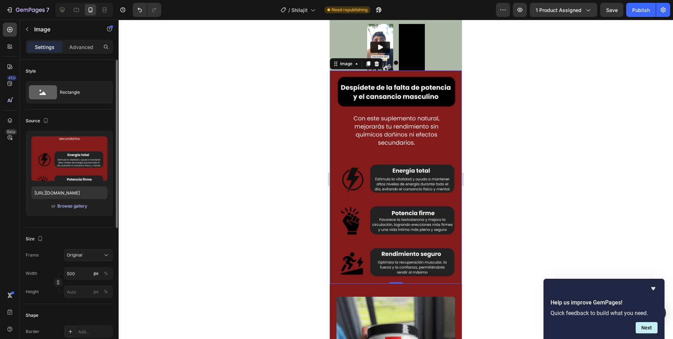
click at [69, 204] on div "Browse gallery" at bounding box center [72, 206] width 30 height 6
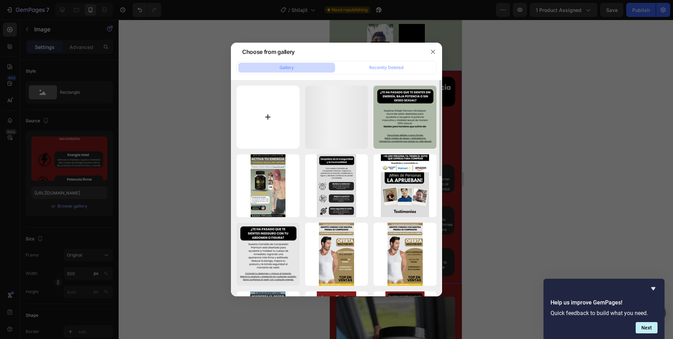
click at [274, 104] on input "file" at bounding box center [267, 117] width 63 height 63
type input "C:\fakepath\Agregar un título (4).png"
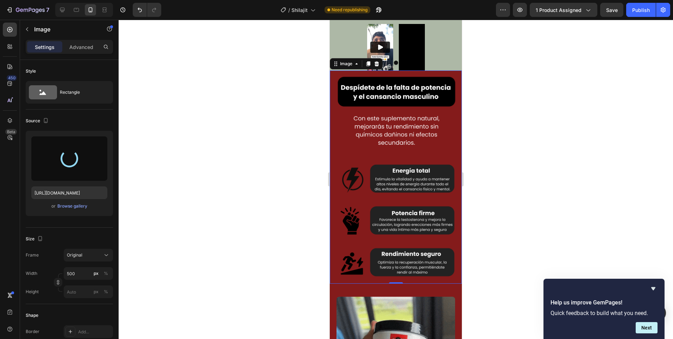
type input "[URL][DOMAIN_NAME]"
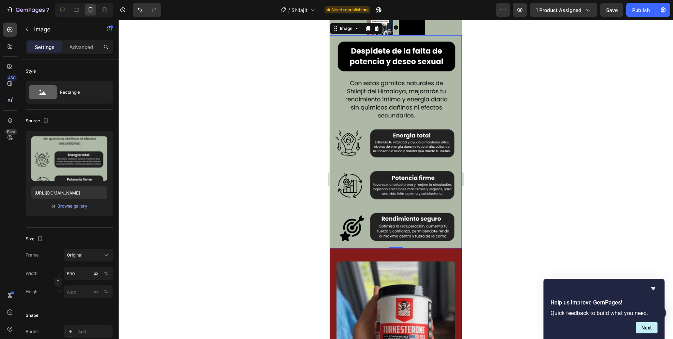
scroll to position [1313, 0]
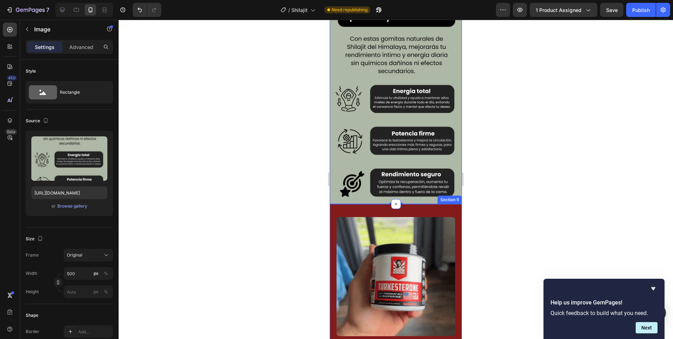
click at [417, 204] on div "Image Section 5" at bounding box center [396, 277] width 132 height 147
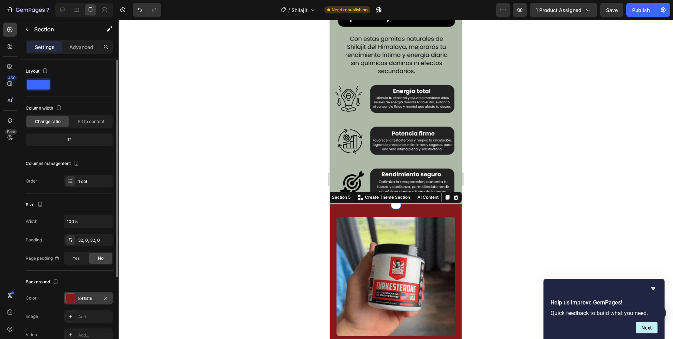
click at [81, 298] on div "841B1B" at bounding box center [88, 298] width 20 height 6
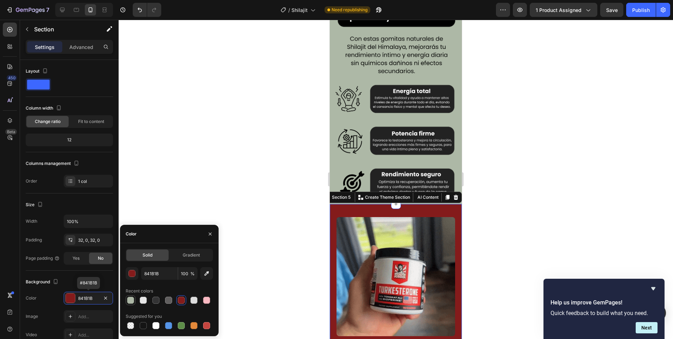
click at [127, 296] on div at bounding box center [130, 300] width 8 height 8
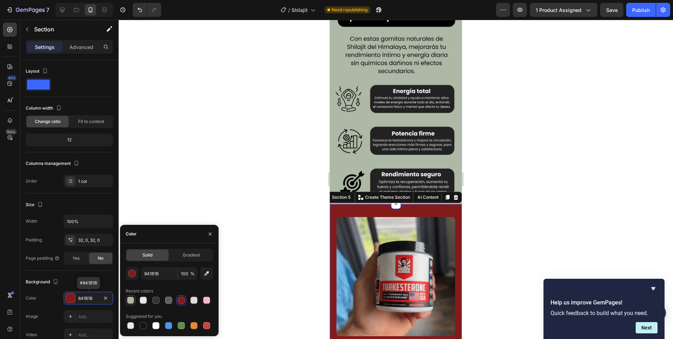
type input "ADB8A6"
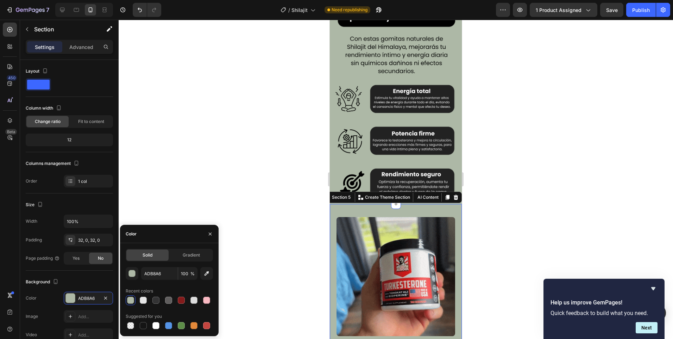
click at [285, 196] on div at bounding box center [396, 179] width 554 height 319
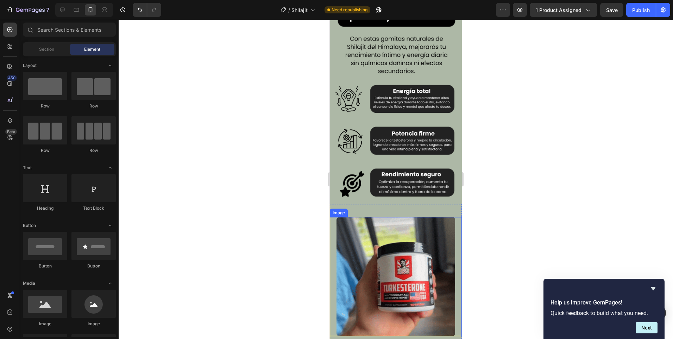
scroll to position [1419, 0]
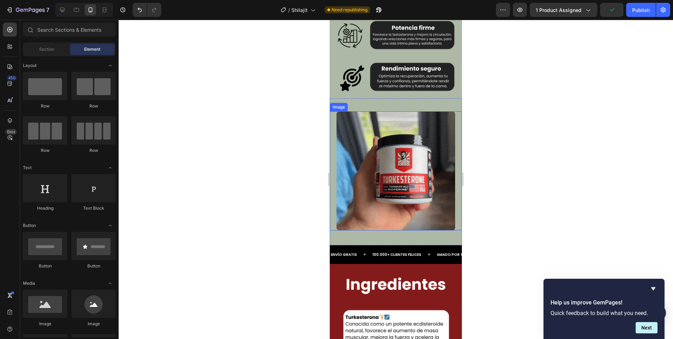
click at [386, 183] on img at bounding box center [395, 170] width 119 height 119
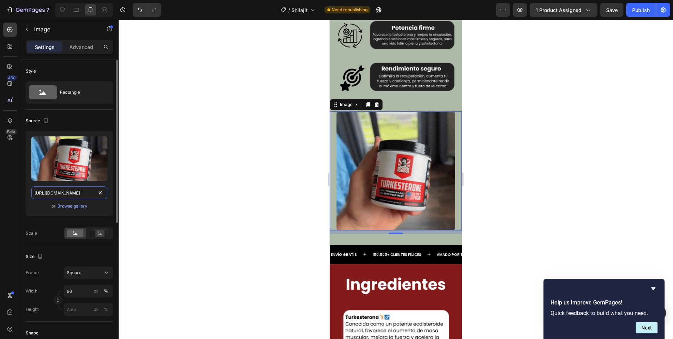
click at [79, 190] on input "[URL][DOMAIN_NAME]" at bounding box center [69, 192] width 76 height 13
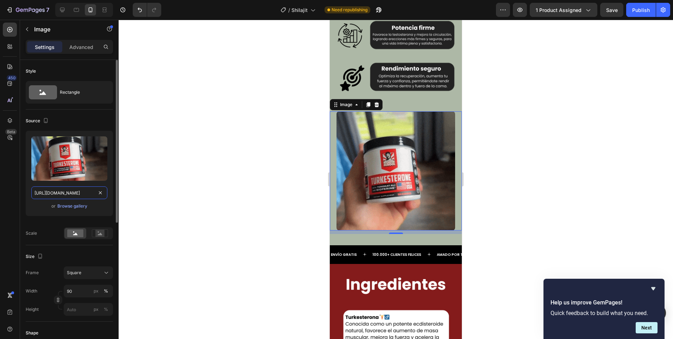
paste input "ZGQzZDF1MTI5b2gxZXhrOHkxNDUxcW8waDZyeHowNHBib2NnOHgyeSZlcD12MV9pbnRlcm5hbF9naWZ…"
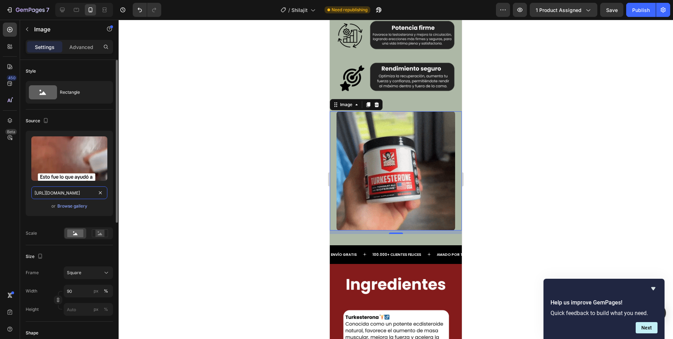
scroll to position [0, 364]
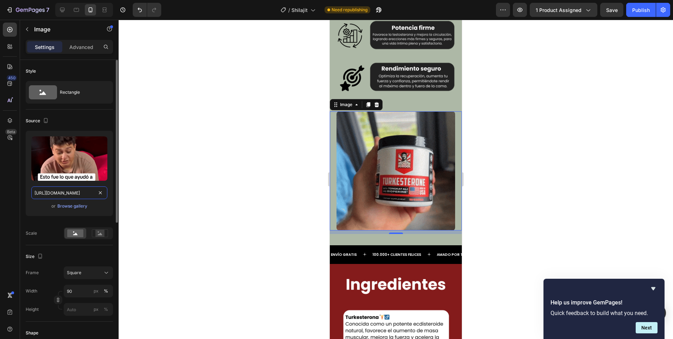
type input "[URL][DOMAIN_NAME]"
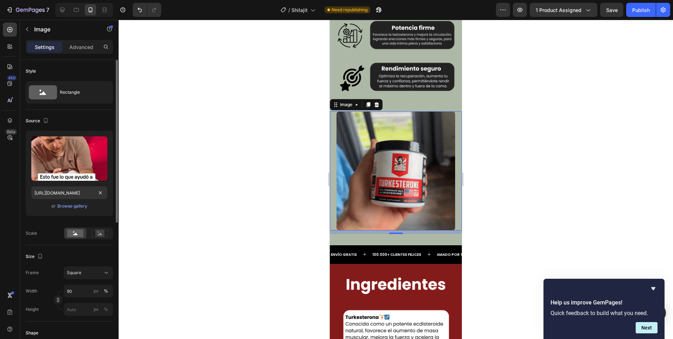
click at [92, 203] on div "or Browse gallery" at bounding box center [69, 206] width 76 height 8
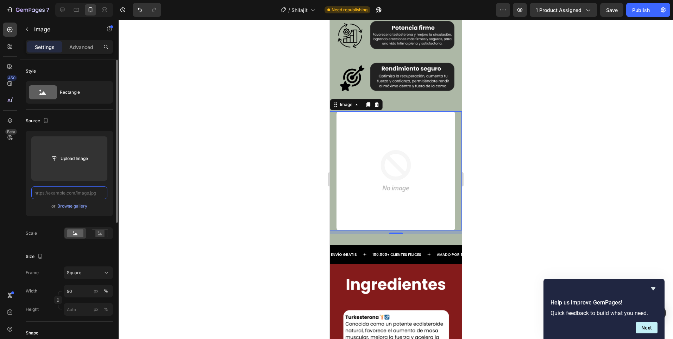
scroll to position [0, 0]
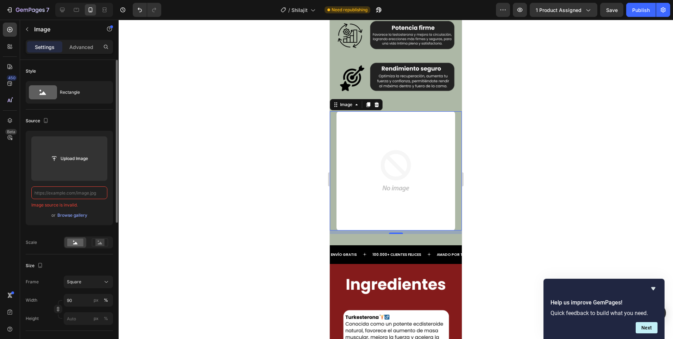
click at [90, 195] on input "text" at bounding box center [69, 192] width 76 height 13
paste input "[URL][DOMAIN_NAME]"
type input "[URL][DOMAIN_NAME]"
click at [90, 193] on input "text" at bounding box center [69, 192] width 76 height 13
paste input "[URL][DOMAIN_NAME]"
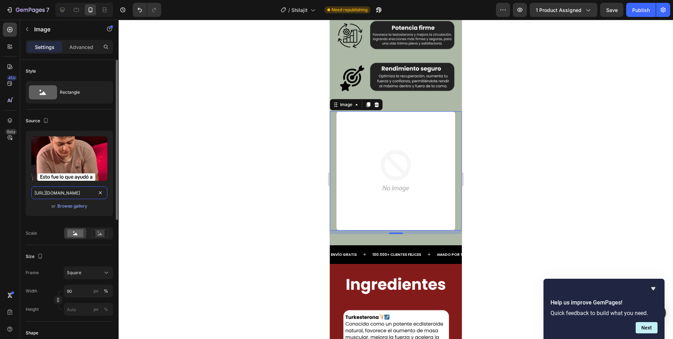
scroll to position [0, 364]
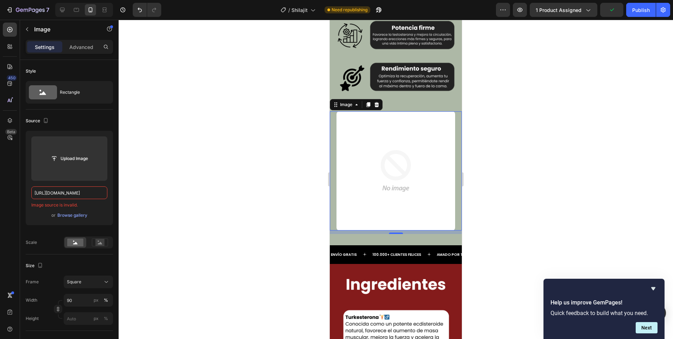
type input "[URL][DOMAIN_NAME]"
click at [278, 195] on div at bounding box center [396, 179] width 554 height 319
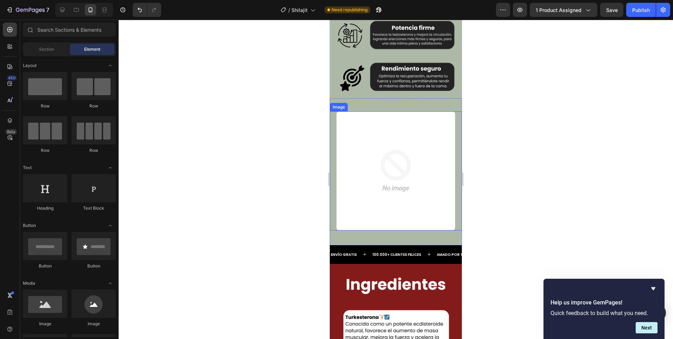
click at [407, 176] on img at bounding box center [395, 170] width 119 height 119
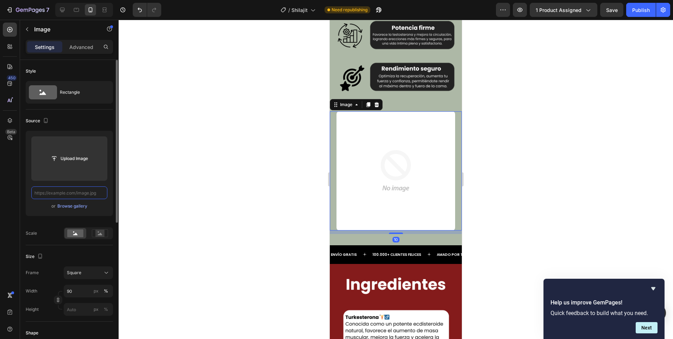
click at [76, 191] on input "text" at bounding box center [69, 192] width 76 height 13
paste input "[URL][DOMAIN_NAME]"
type input "[URL][DOMAIN_NAME]"
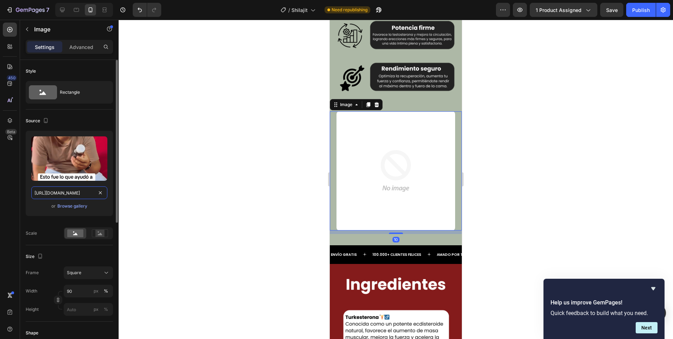
scroll to position [0, 364]
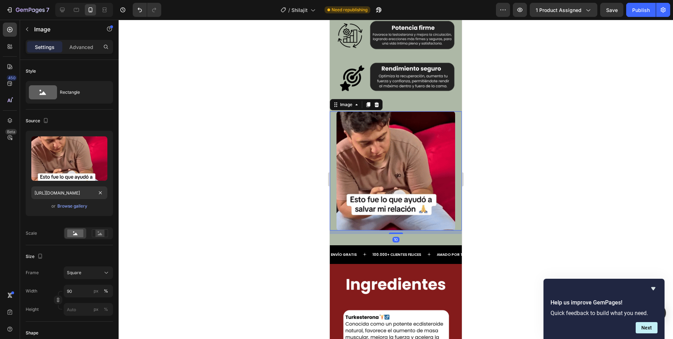
click at [239, 198] on div at bounding box center [396, 179] width 554 height 319
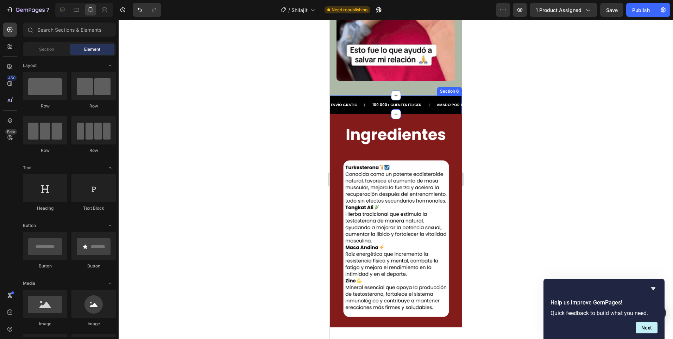
scroll to position [1595, 0]
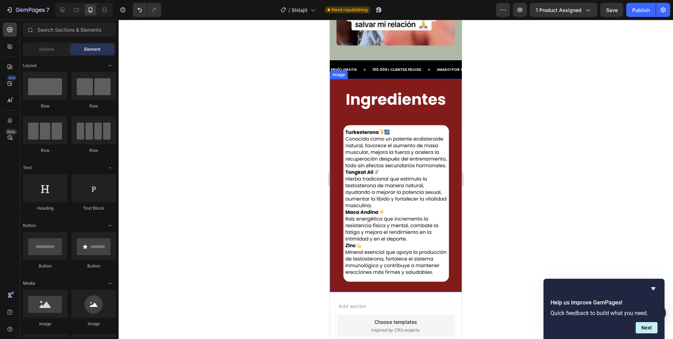
click at [355, 154] on img at bounding box center [396, 185] width 132 height 213
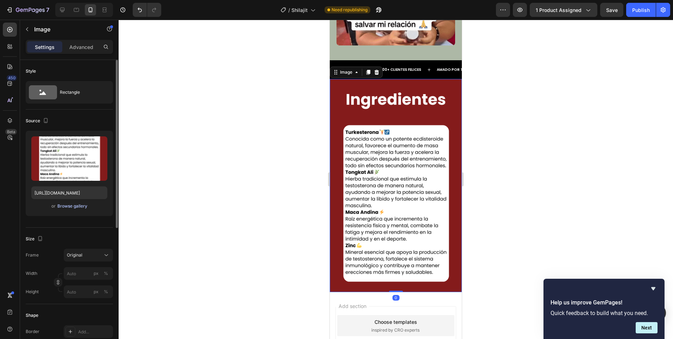
click at [74, 203] on div "Browse gallery" at bounding box center [72, 206] width 30 height 6
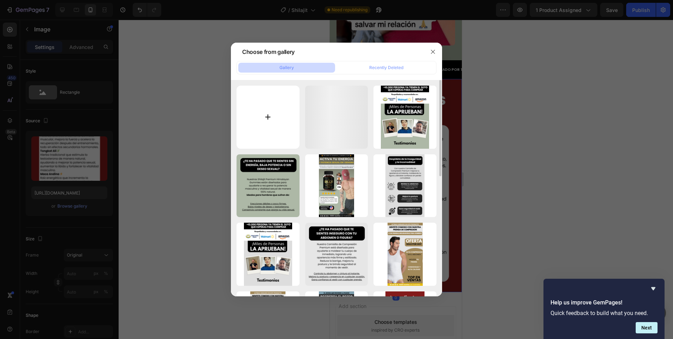
click at [255, 131] on input "file" at bounding box center [267, 117] width 63 height 63
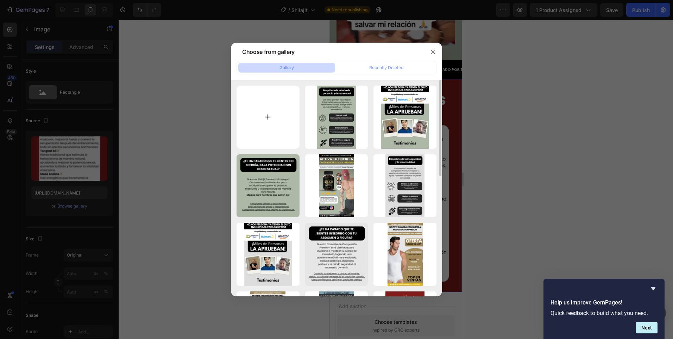
type input "C:\fakepath\Agregar un título (5).png"
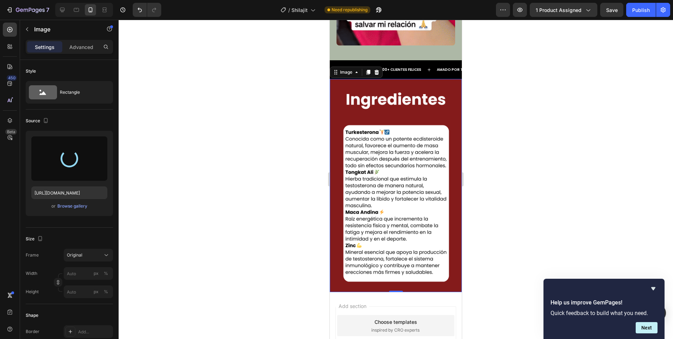
type input "[URL][DOMAIN_NAME]"
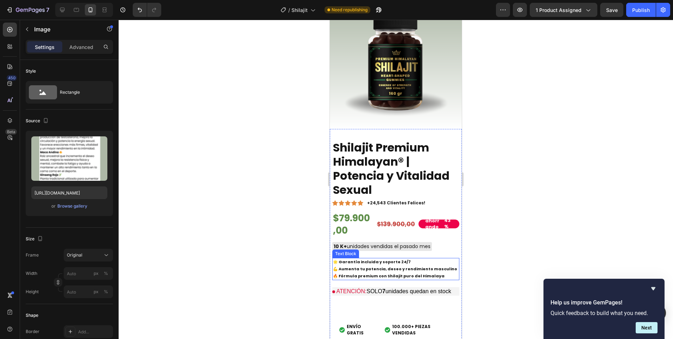
scroll to position [504, 0]
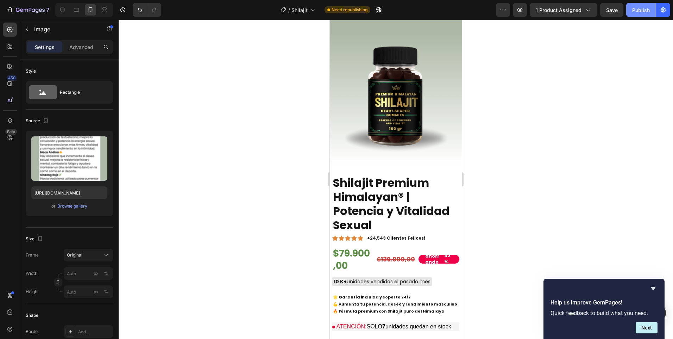
click at [636, 12] on div "Publish" at bounding box center [641, 9] width 18 height 7
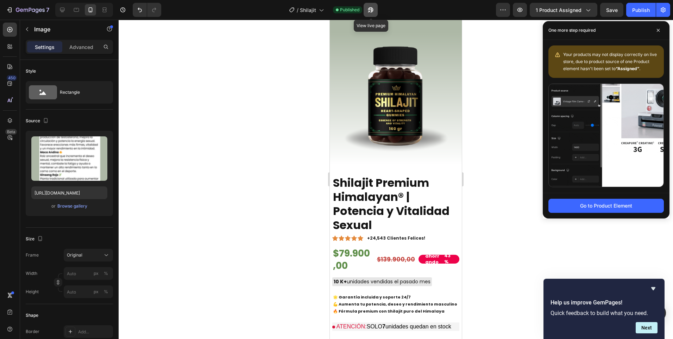
click at [367, 10] on icon "button" at bounding box center [370, 9] width 7 height 7
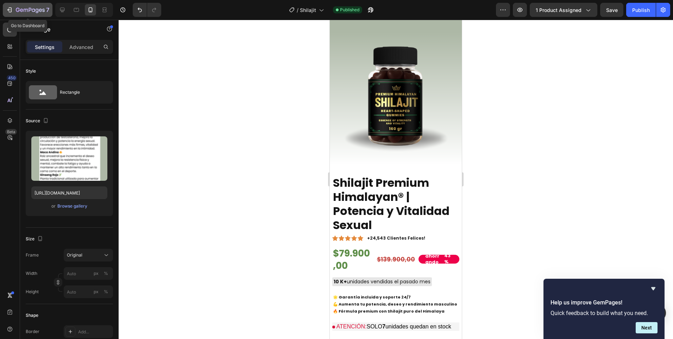
click at [42, 6] on div "7" at bounding box center [32, 10] width 33 height 8
